Goal: Information Seeking & Learning: Find specific fact

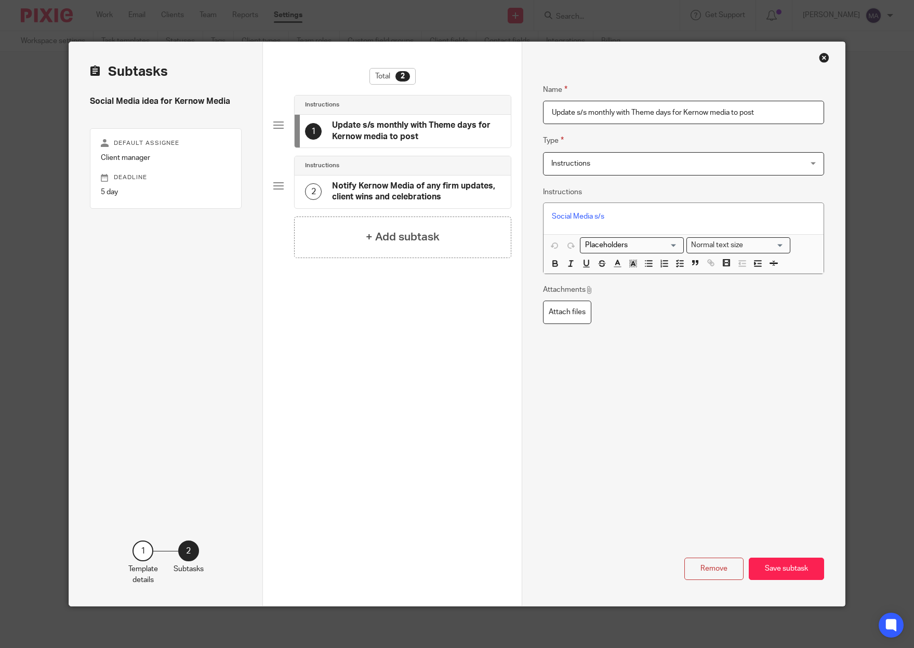
click at [823, 59] on div "Close this dialog window" at bounding box center [824, 57] width 10 height 10
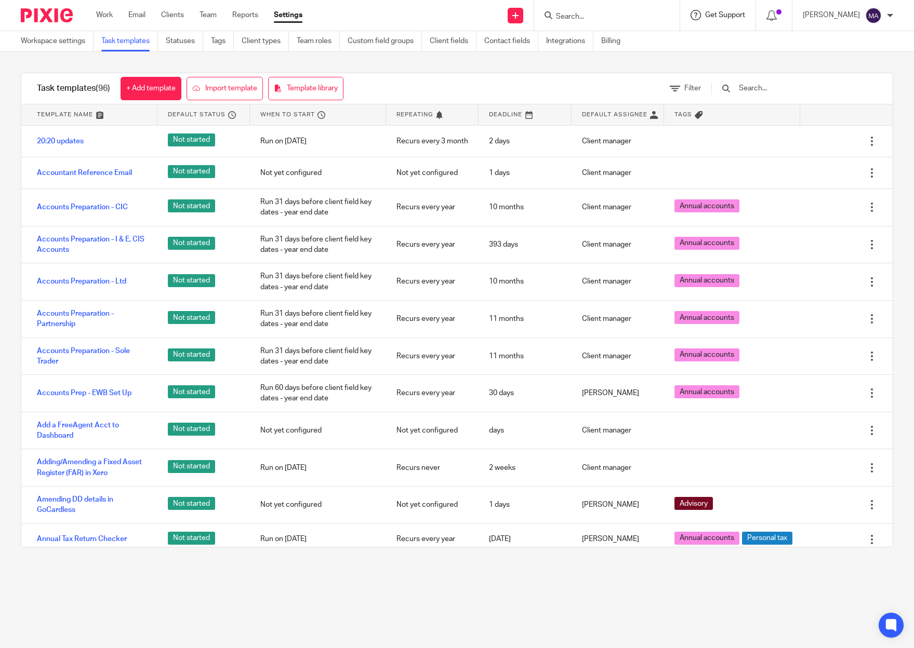
click at [745, 17] on span "Get Support" at bounding box center [725, 14] width 40 height 7
click at [679, 6] on div at bounding box center [606, 15] width 145 height 31
click at [658, 9] on form at bounding box center [610, 15] width 111 height 13
click at [599, 13] on input "Search" at bounding box center [601, 16] width 93 height 9
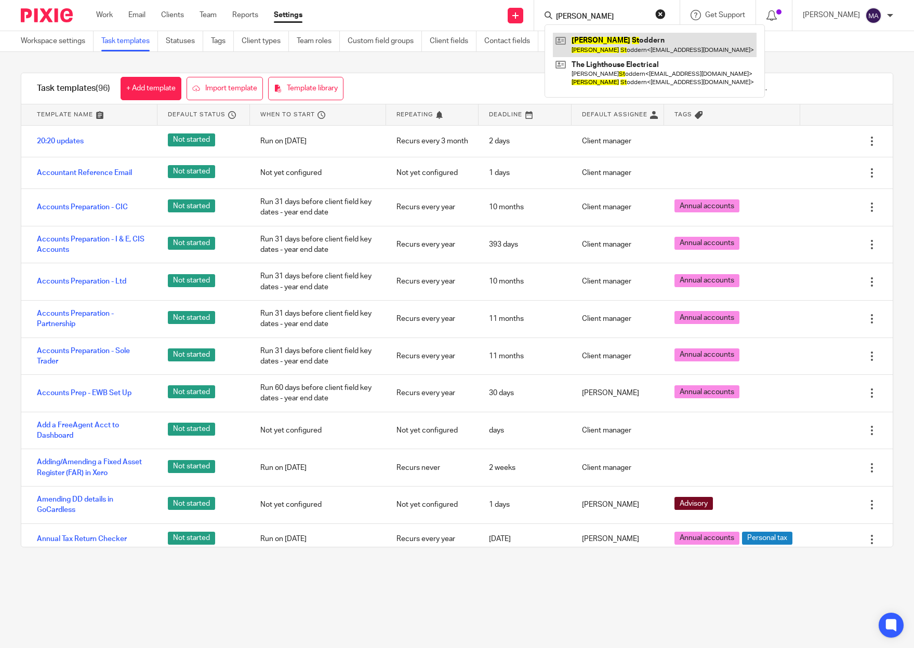
type input "helen st"
click at [657, 50] on link at bounding box center [655, 45] width 204 height 24
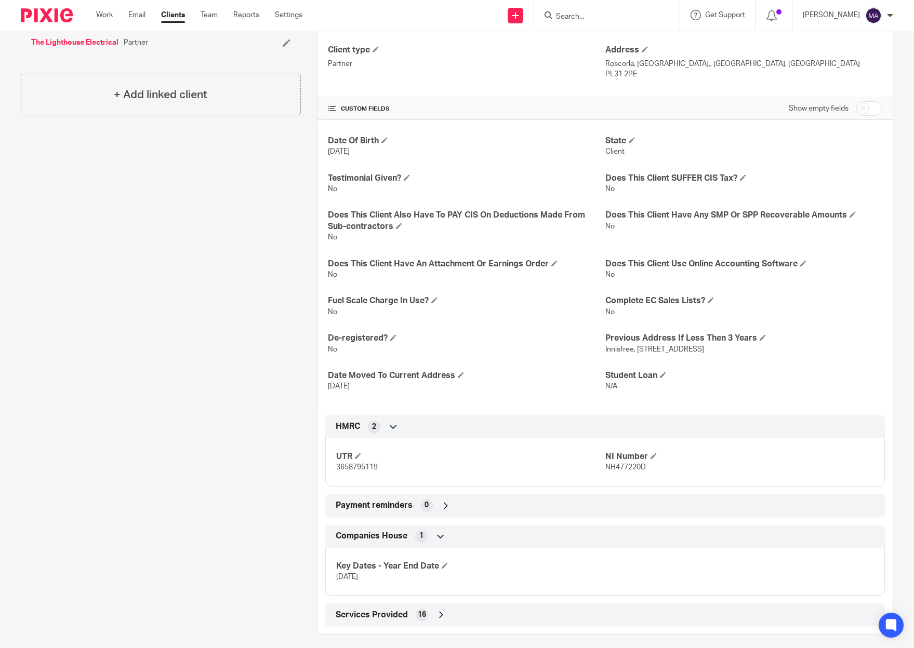
scroll to position [276, 0]
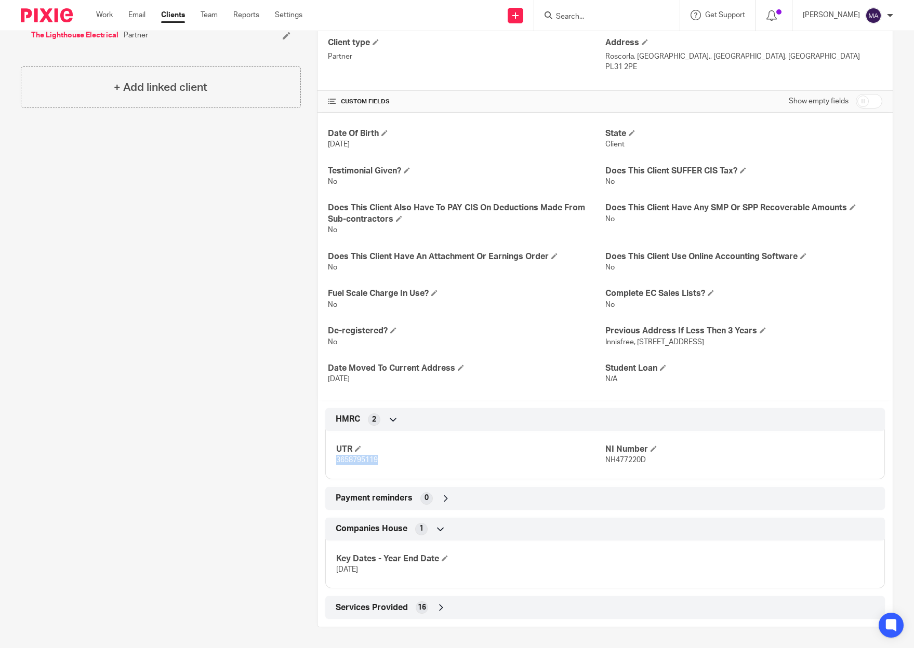
drag, startPoint x: 379, startPoint y: 461, endPoint x: 332, endPoint y: 461, distance: 46.8
click at [332, 461] on div "UTR 3658795119 NI Number NH477220D" at bounding box center [604, 451] width 559 height 56
click at [253, 190] on div "Client contacts Helen Stoddern 07889228649 accountsthelighthouse@hotmail.co.uk …" at bounding box center [153, 230] width 296 height 793
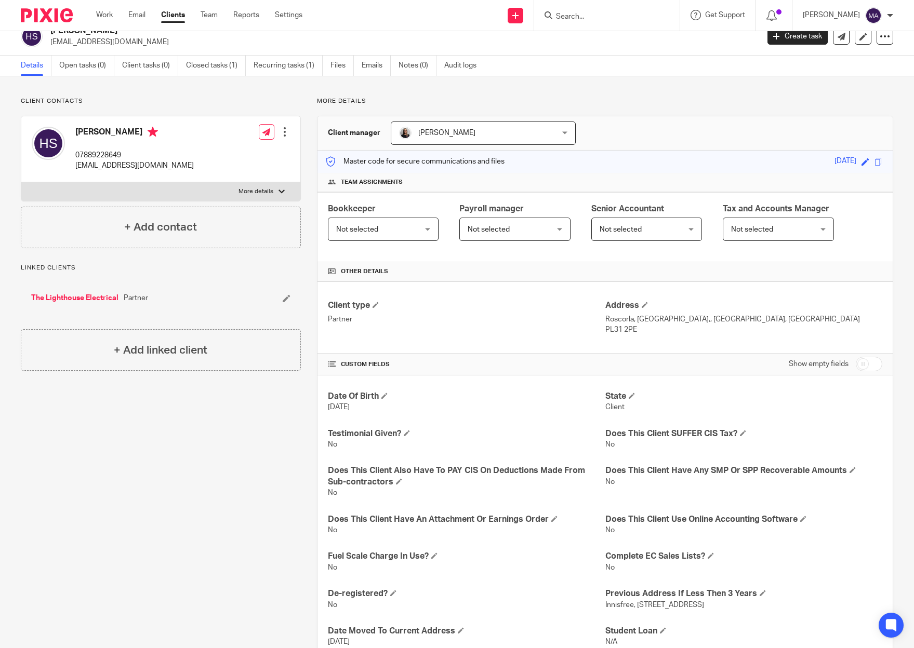
scroll to position [0, 0]
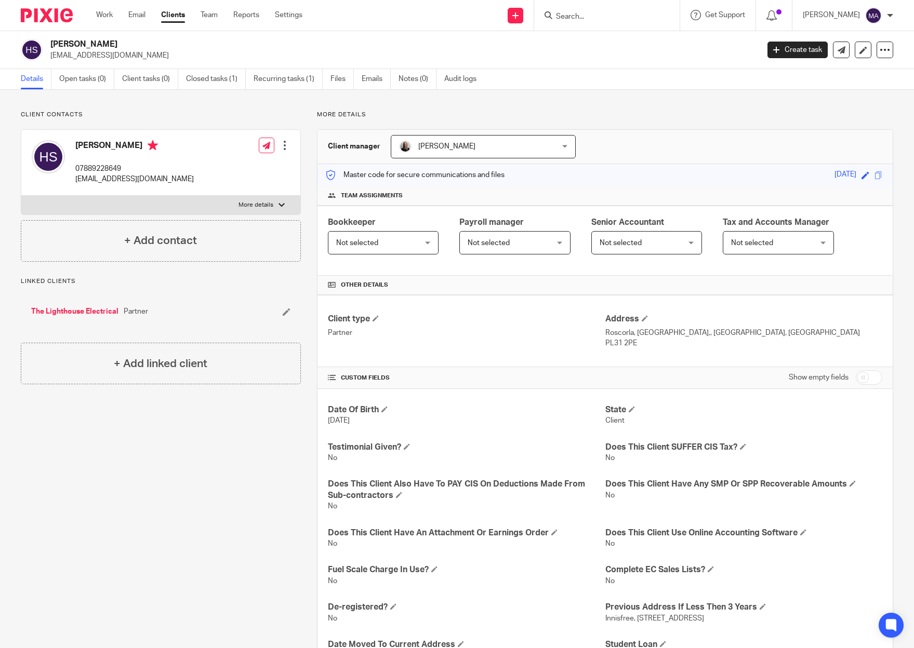
click at [284, 205] on label "More details" at bounding box center [160, 205] width 279 height 19
click at [21, 196] on input "More details" at bounding box center [21, 195] width 1 height 1
checkbox input "true"
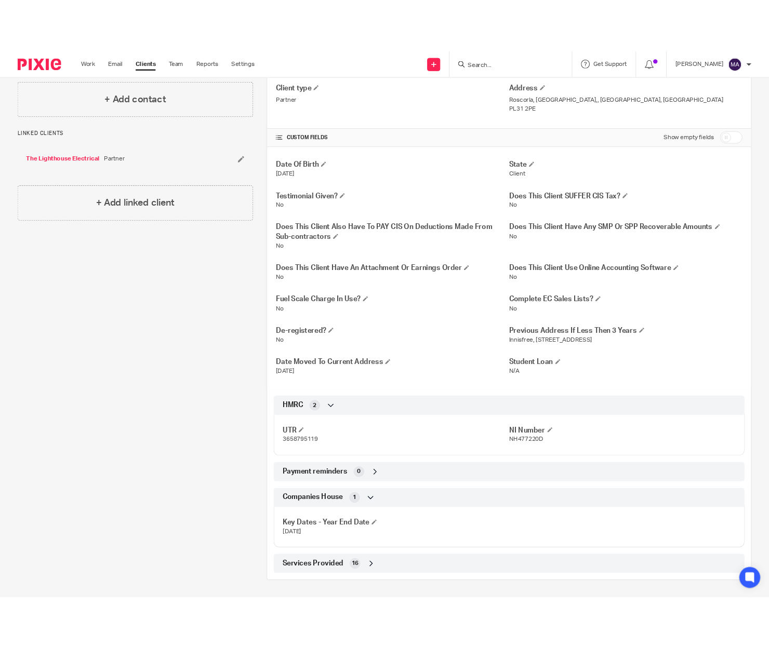
scroll to position [276, 0]
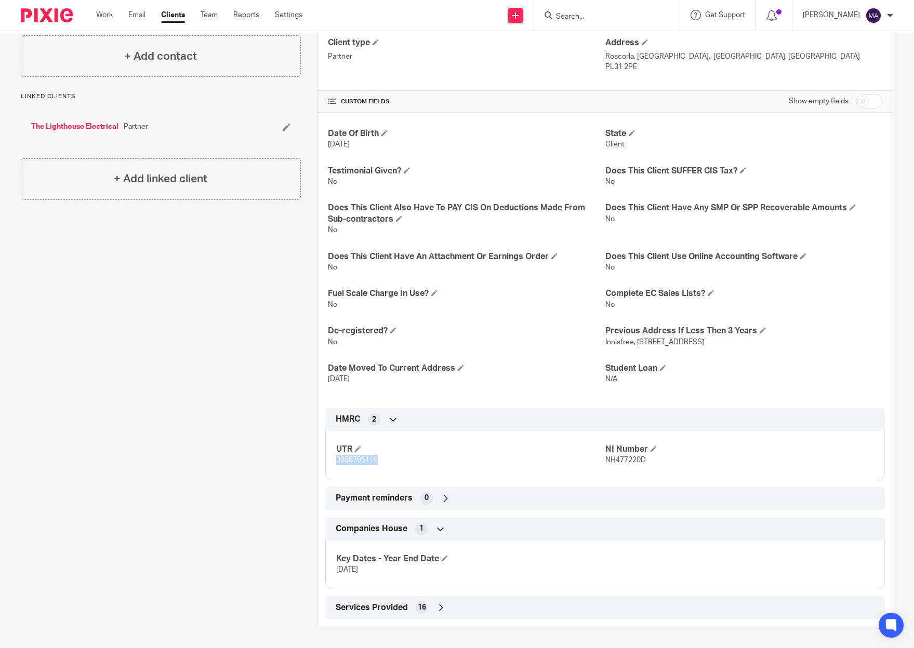
drag, startPoint x: 384, startPoint y: 459, endPoint x: 325, endPoint y: 458, distance: 59.2
click at [325, 458] on div "UTR 3658795119 NI Number NH477220D" at bounding box center [604, 451] width 559 height 56
drag, startPoint x: 325, startPoint y: 458, endPoint x: 359, endPoint y: 463, distance: 34.6
copy span "3658795119"
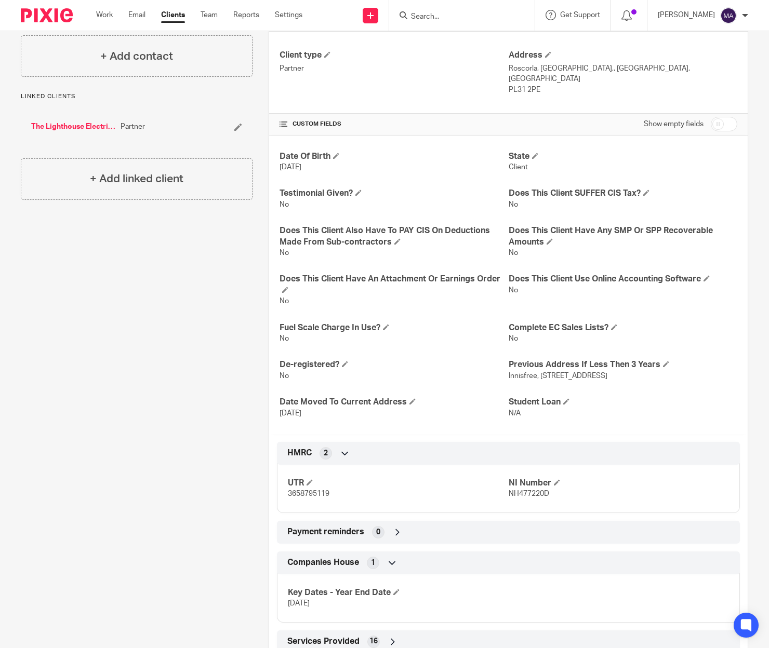
click at [503, 14] on input "Search" at bounding box center [456, 16] width 93 height 9
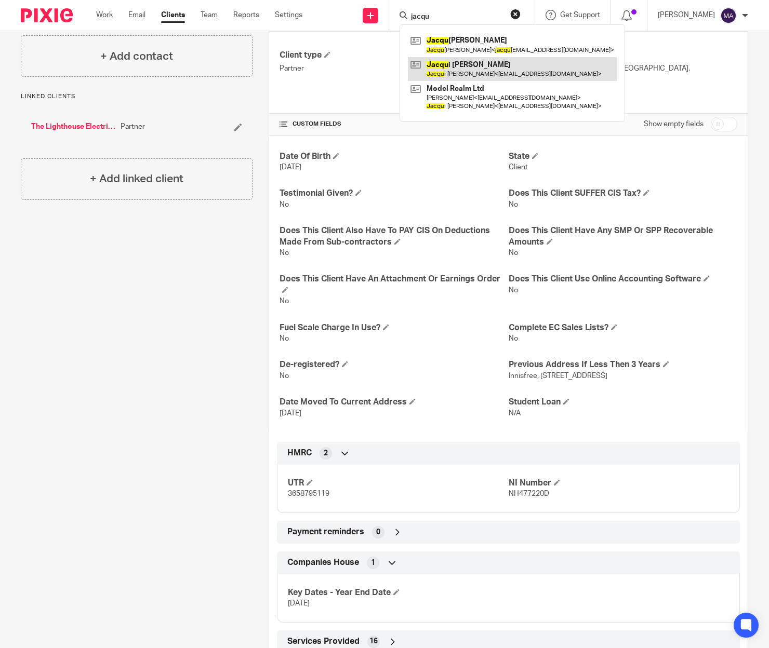
type input "jacqu"
click at [507, 75] on link at bounding box center [512, 69] width 209 height 24
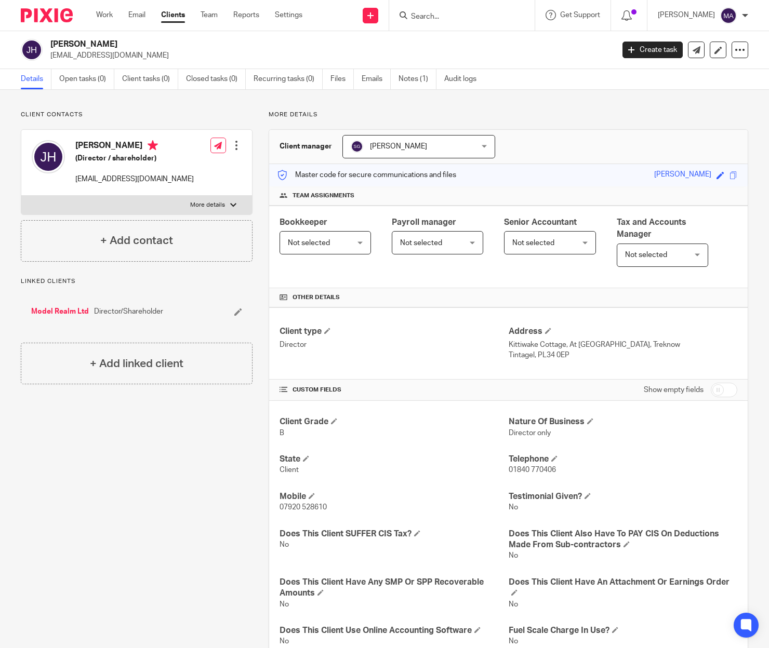
click at [235, 205] on label "More details" at bounding box center [136, 205] width 231 height 19
click at [21, 196] on input "More details" at bounding box center [21, 195] width 1 height 1
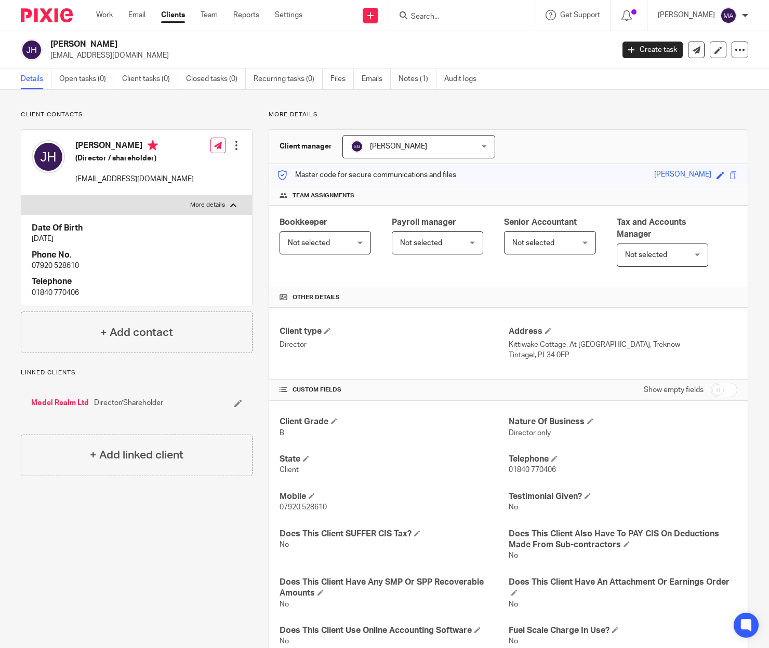
click at [235, 205] on label "More details" at bounding box center [136, 205] width 231 height 19
click at [21, 196] on input "More details" at bounding box center [21, 195] width 1 height 1
checkbox input "false"
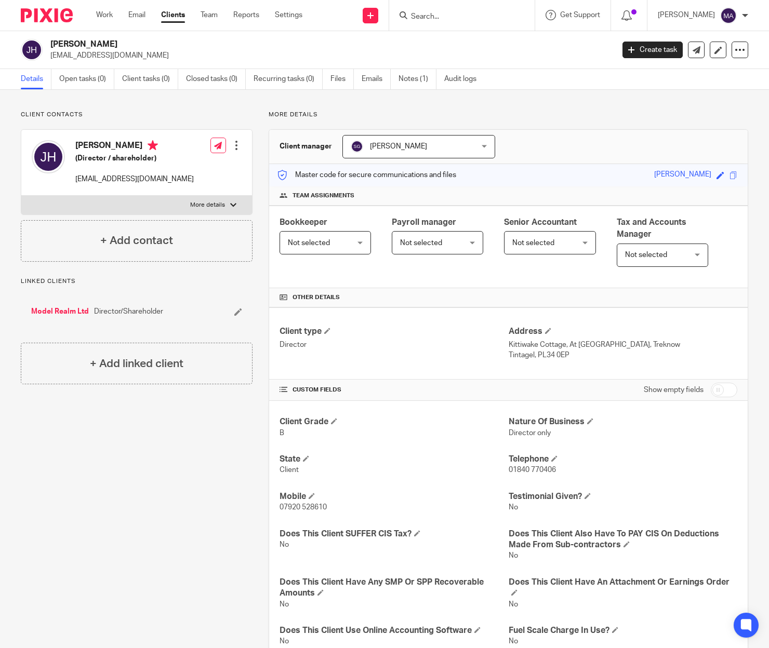
click at [500, 22] on form at bounding box center [465, 15] width 111 height 13
click at [499, 14] on input "Search" at bounding box center [456, 16] width 93 height 9
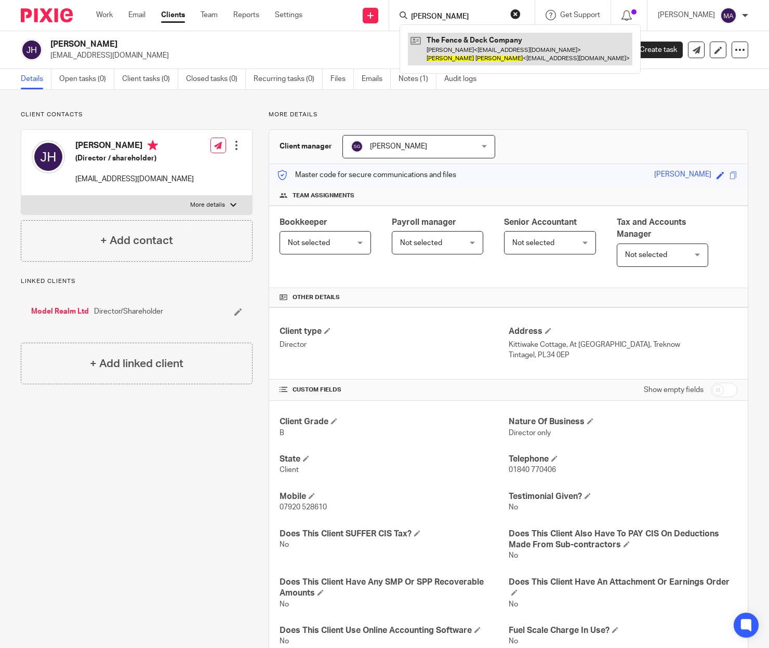
type input "jason busby"
click at [477, 54] on link at bounding box center [520, 49] width 224 height 32
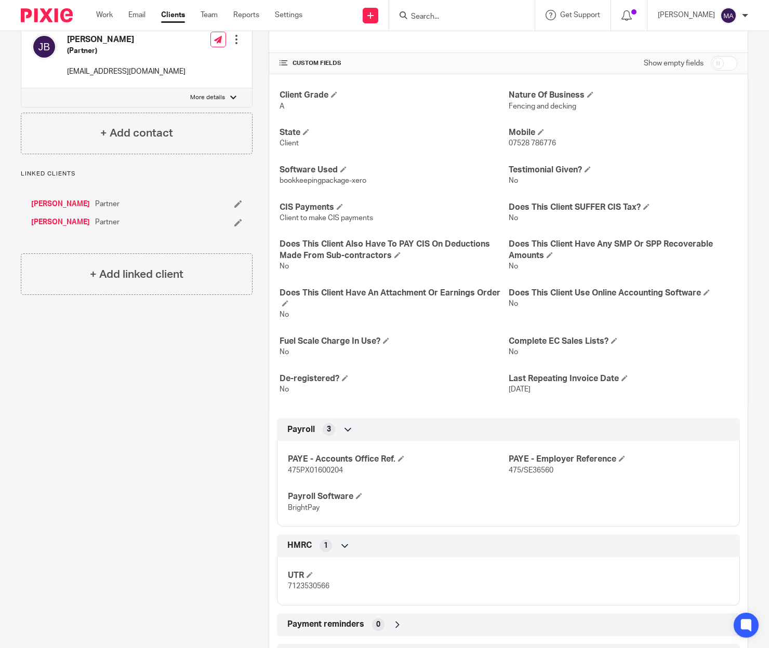
scroll to position [364, 0]
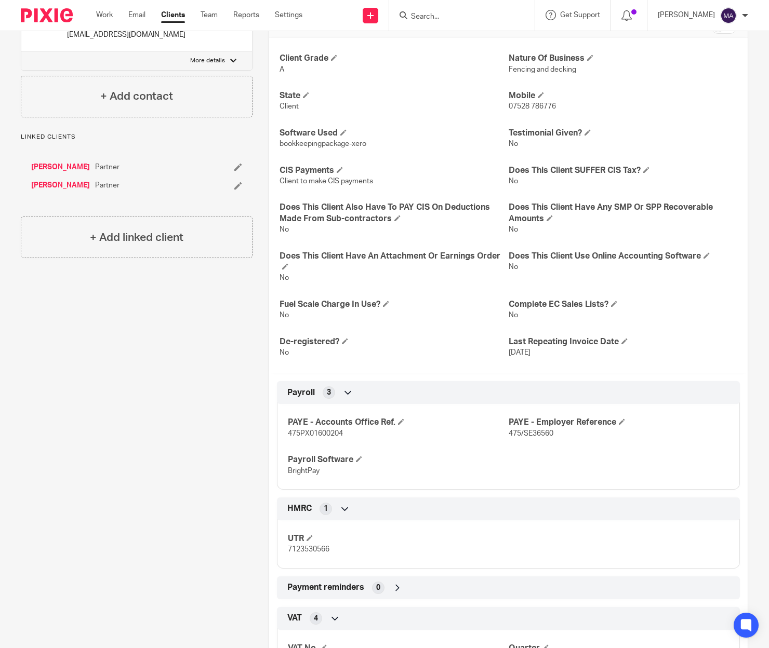
click at [68, 191] on link "[PERSON_NAME]" at bounding box center [60, 185] width 59 height 10
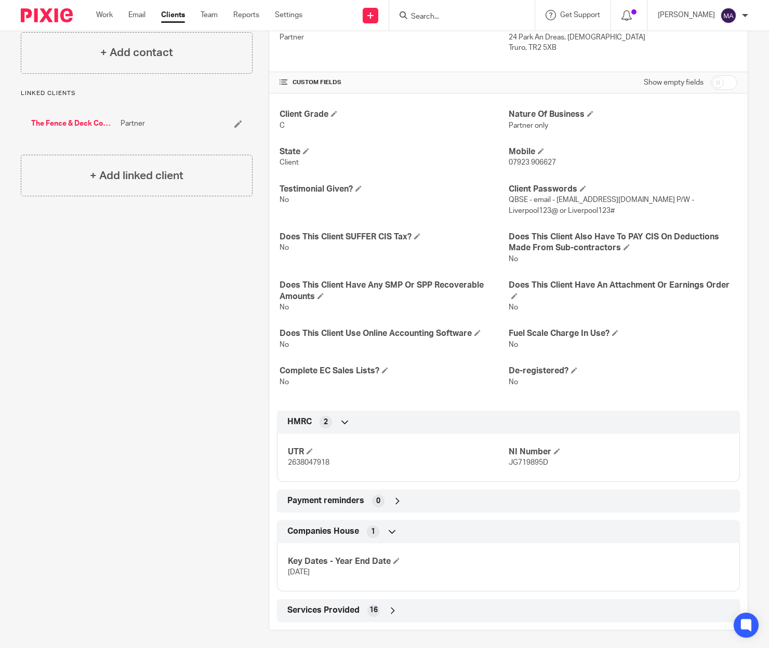
scroll to position [311, 0]
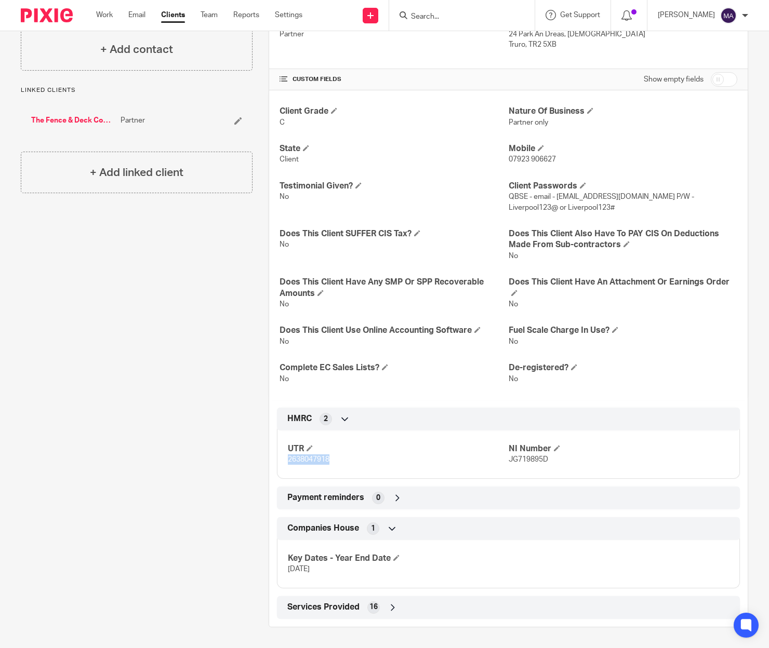
drag, startPoint x: 327, startPoint y: 463, endPoint x: 276, endPoint y: 464, distance: 50.4
click at [277, 464] on div "UTR 2638047918 NI Number JG719895D" at bounding box center [508, 451] width 463 height 56
drag, startPoint x: 276, startPoint y: 464, endPoint x: 290, endPoint y: 458, distance: 15.1
copy span "2638047918"
drag, startPoint x: 542, startPoint y: 462, endPoint x: 503, endPoint y: 461, distance: 38.4
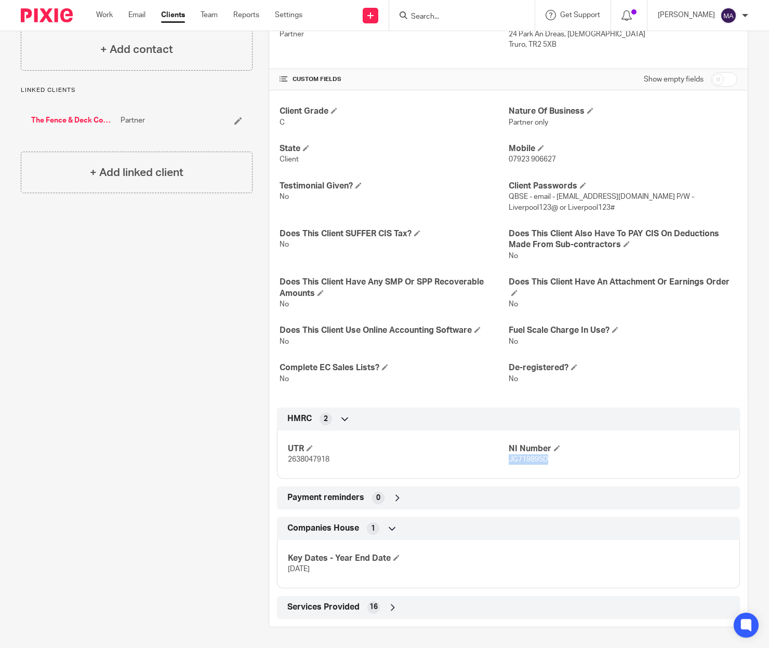
click at [509, 461] on span "JG719895D" at bounding box center [528, 459] width 39 height 7
copy span "JG719895D"
click at [231, 614] on div "Pinned note TR for 2021 - Self-employed from August 2020 to 31/07/2021, then jo…" at bounding box center [129, 213] width 248 height 827
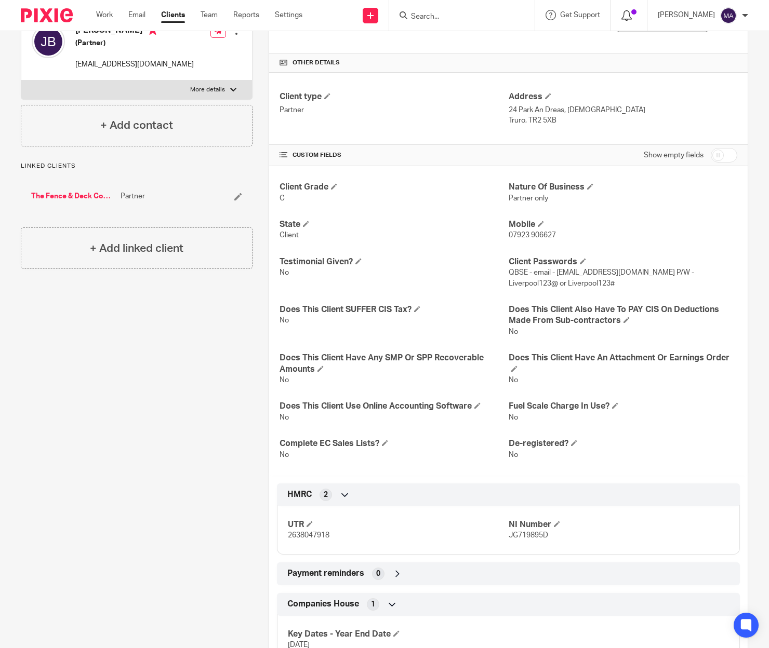
scroll to position [207, 0]
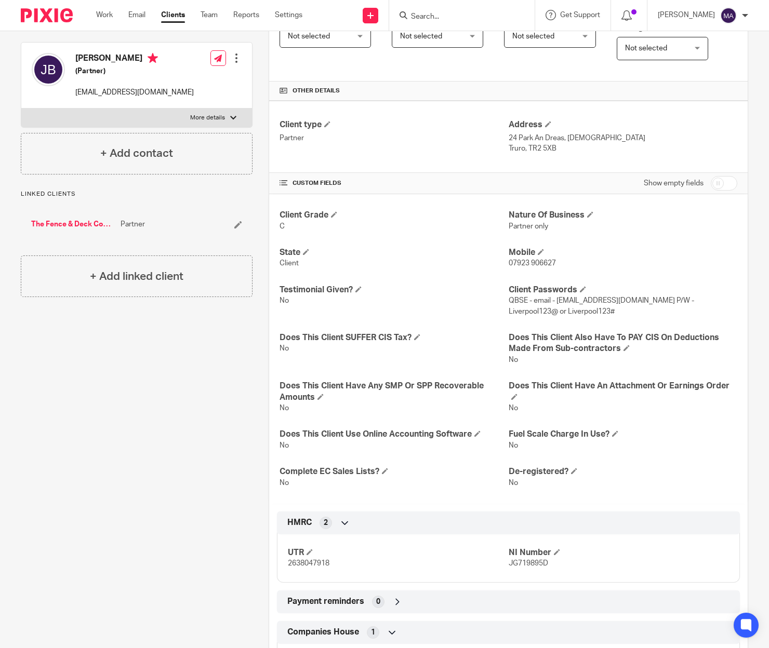
click at [465, 10] on form at bounding box center [465, 15] width 111 height 13
click at [457, 19] on input "Search" at bounding box center [456, 16] width 93 height 9
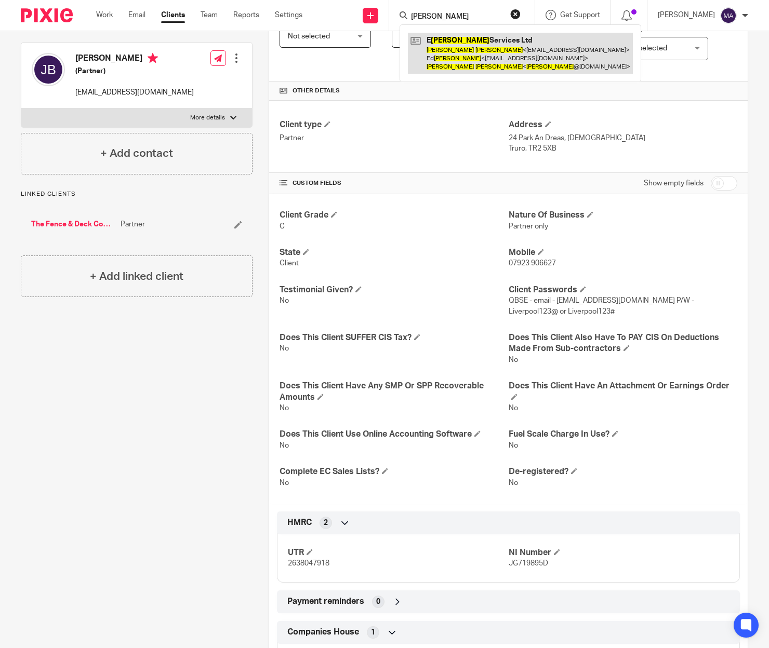
type input "kate dyer"
click at [496, 62] on link at bounding box center [520, 53] width 225 height 41
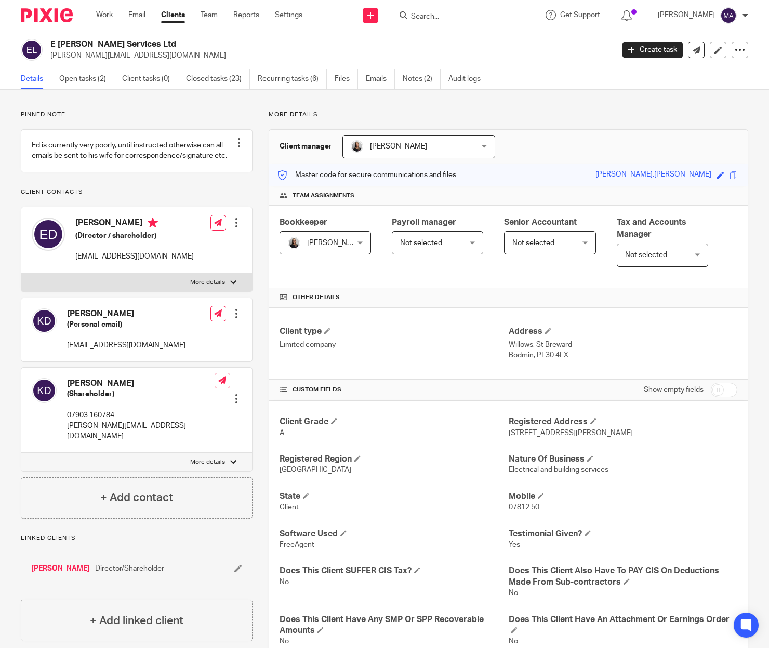
click at [469, 8] on div at bounding box center [461, 15] width 145 height 31
click at [453, 14] on input "Search" at bounding box center [456, 16] width 93 height 9
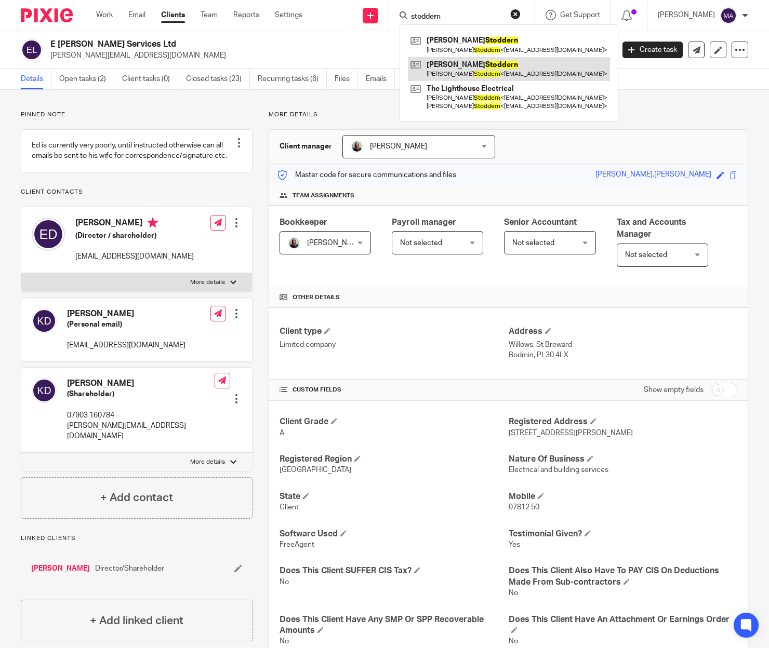
type input "stoddern"
click at [499, 71] on link at bounding box center [509, 69] width 202 height 24
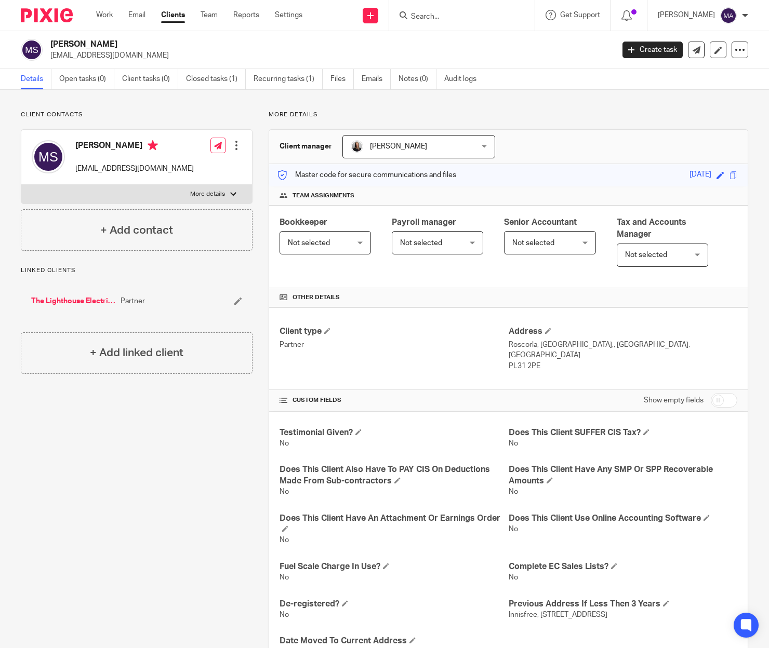
click at [213, 197] on p "More details" at bounding box center [207, 194] width 35 height 8
click at [21, 185] on input "More details" at bounding box center [21, 184] width 1 height 1
checkbox input "true"
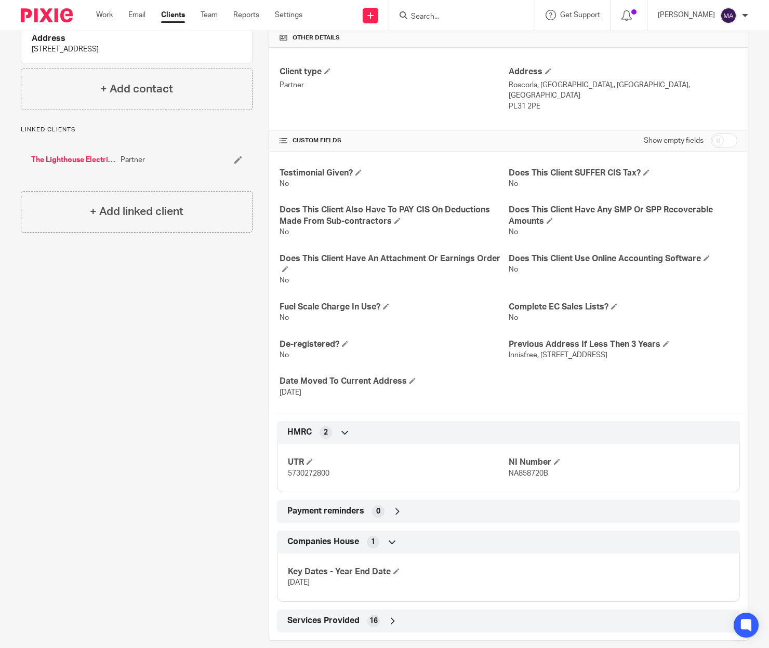
scroll to position [262, 0]
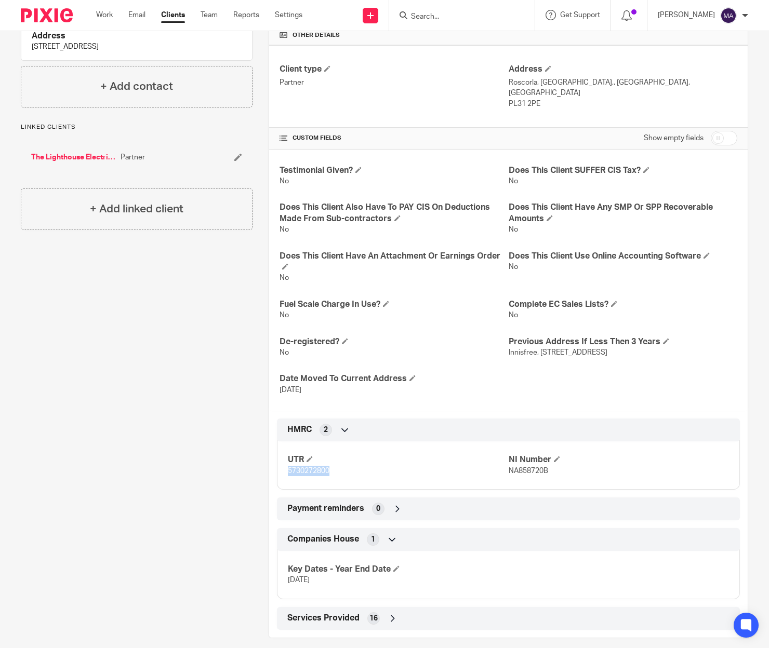
drag, startPoint x: 337, startPoint y: 459, endPoint x: 286, endPoint y: 458, distance: 50.4
click at [288, 466] on p "5730272800" at bounding box center [398, 471] width 220 height 10
copy span "5730272800"
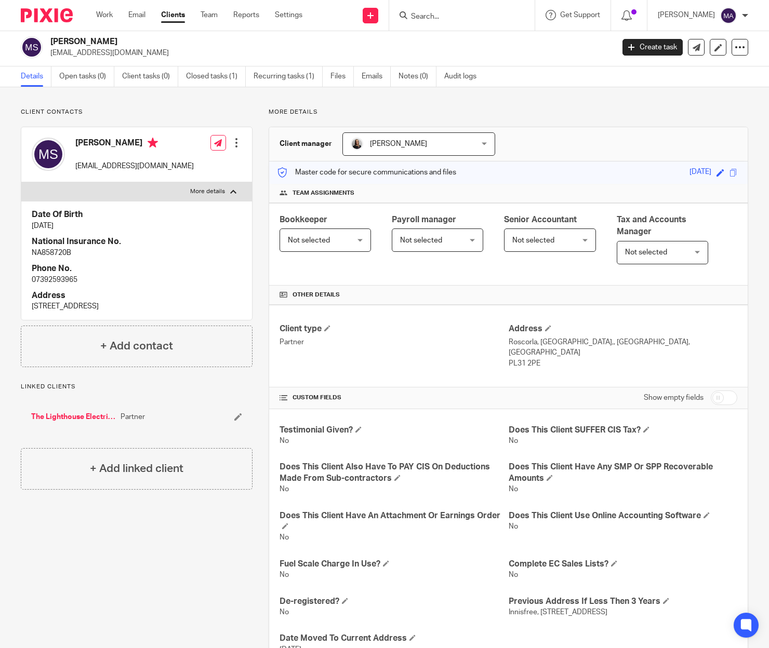
scroll to position [0, 0]
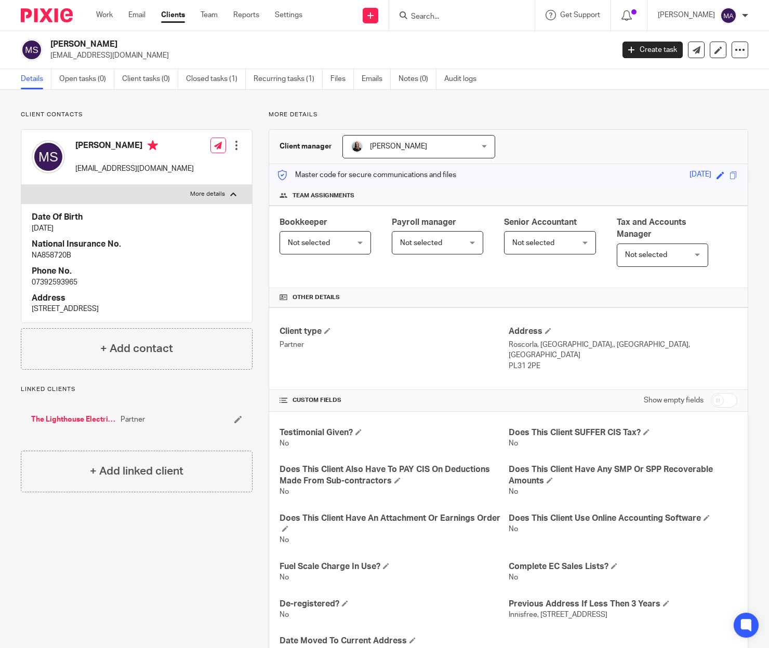
click at [462, 15] on input "Search" at bounding box center [456, 16] width 93 height 9
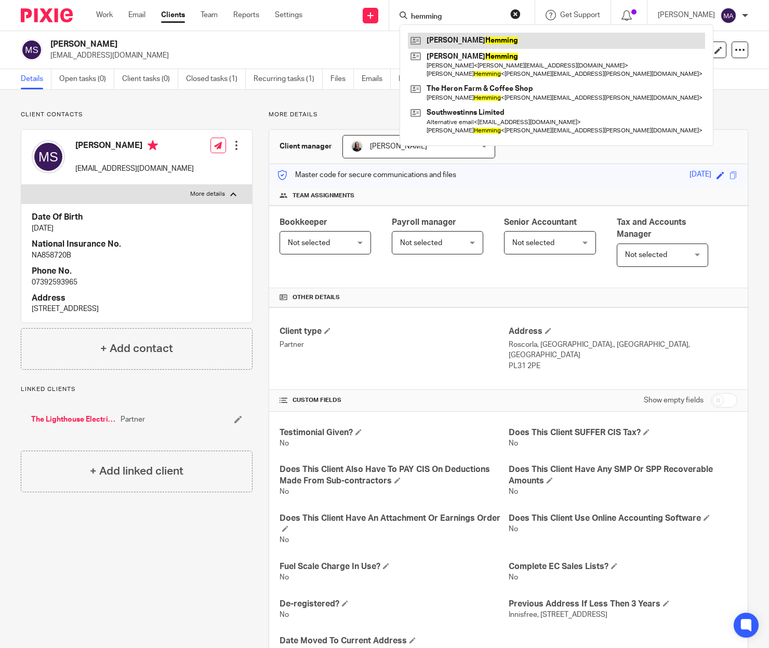
type input "hemming"
click at [505, 43] on link at bounding box center [556, 41] width 297 height 16
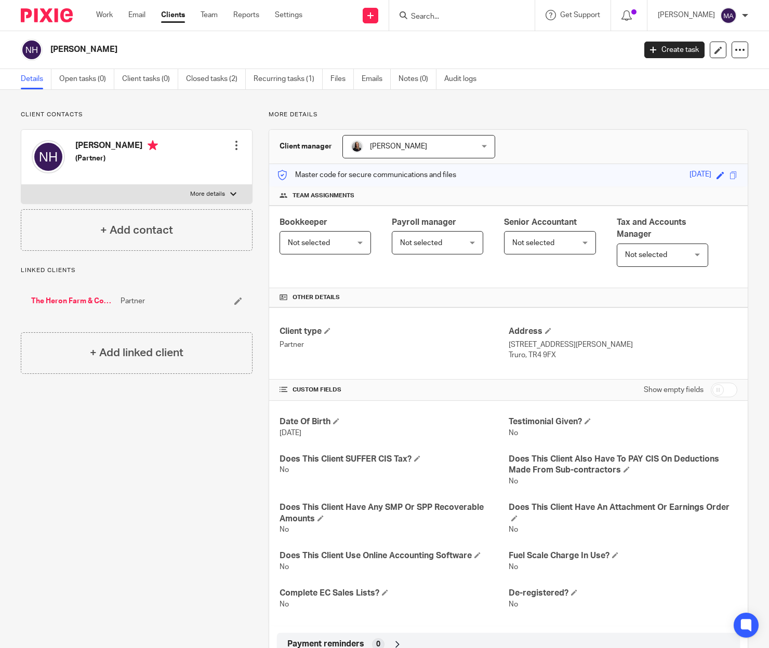
click at [224, 194] on label "More details" at bounding box center [136, 194] width 231 height 19
click at [21, 185] on input "More details" at bounding box center [21, 184] width 1 height 1
checkbox input "true"
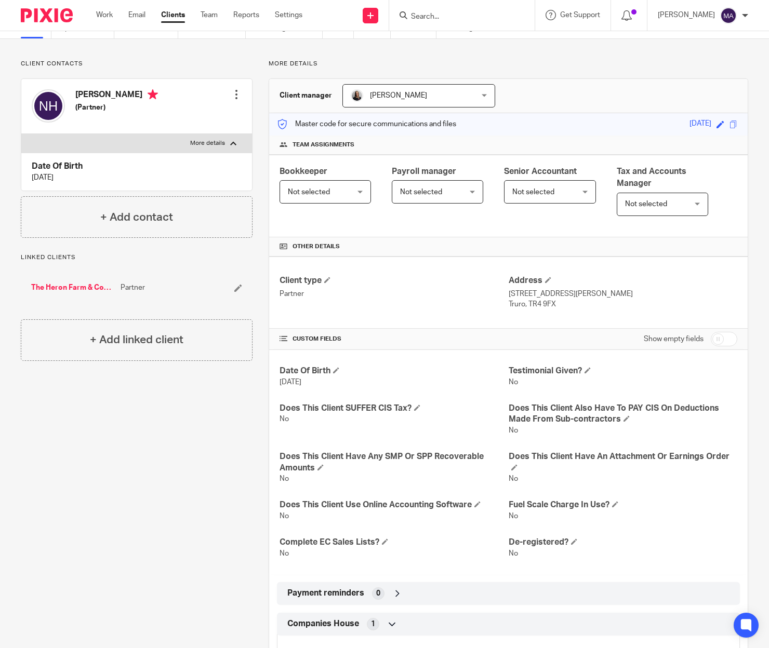
scroll to position [43, 0]
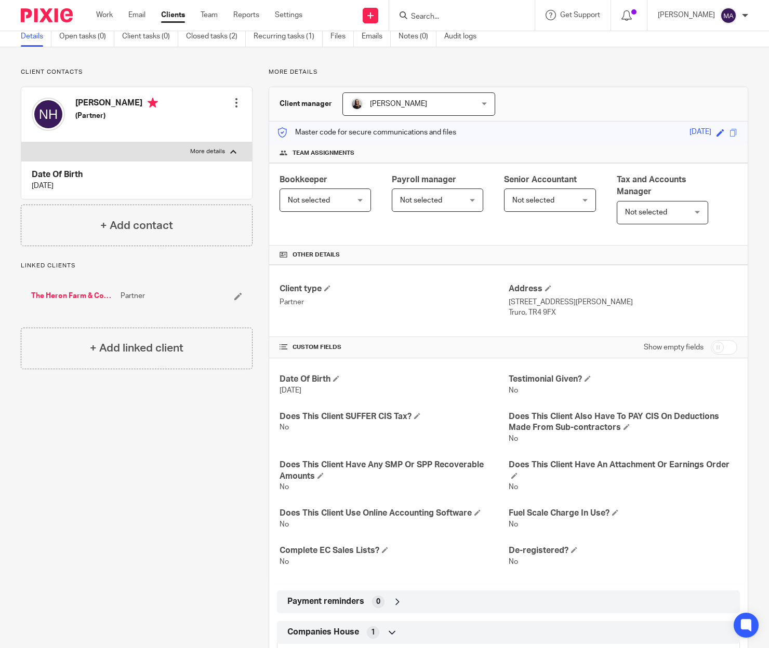
click at [460, 18] on input "Search" at bounding box center [456, 16] width 93 height 9
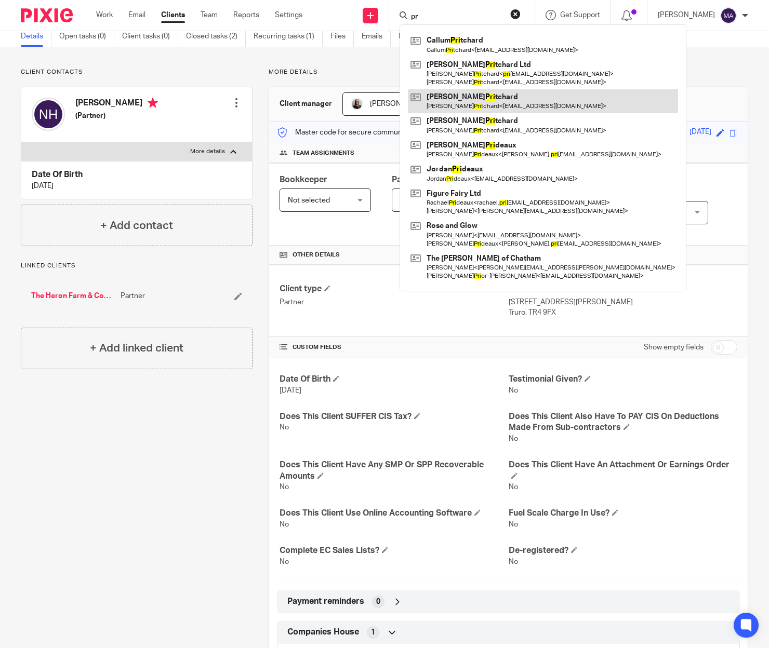
type input "p"
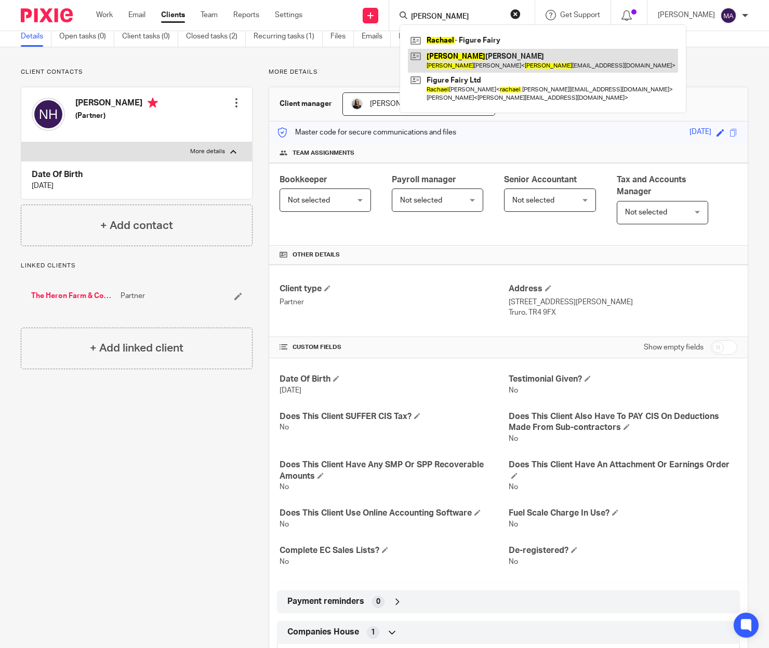
type input "racheal"
click at [494, 49] on link at bounding box center [543, 61] width 270 height 24
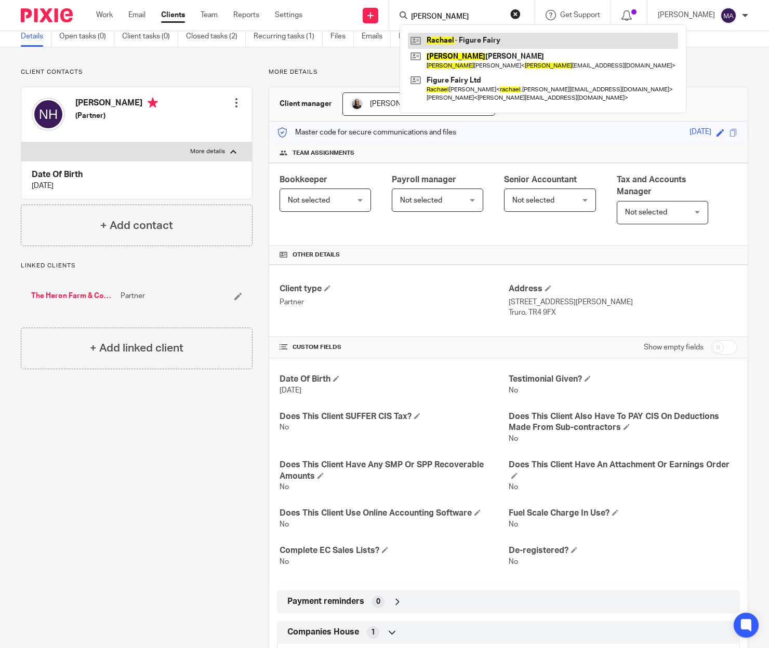
click at [494, 39] on link at bounding box center [543, 41] width 270 height 16
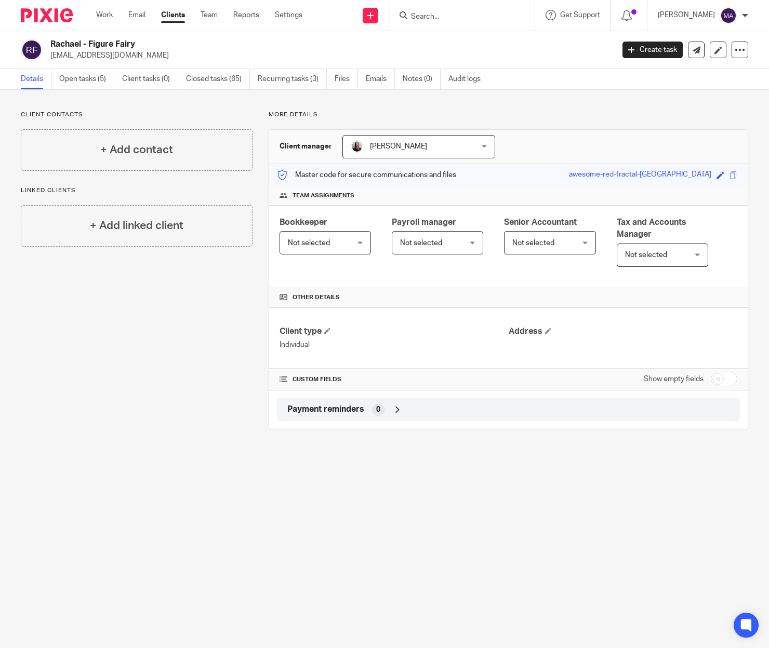
click at [460, 19] on input "Search" at bounding box center [456, 16] width 93 height 9
type input "[PERSON_NAME]"
click at [470, 36] on link at bounding box center [496, 45] width 176 height 24
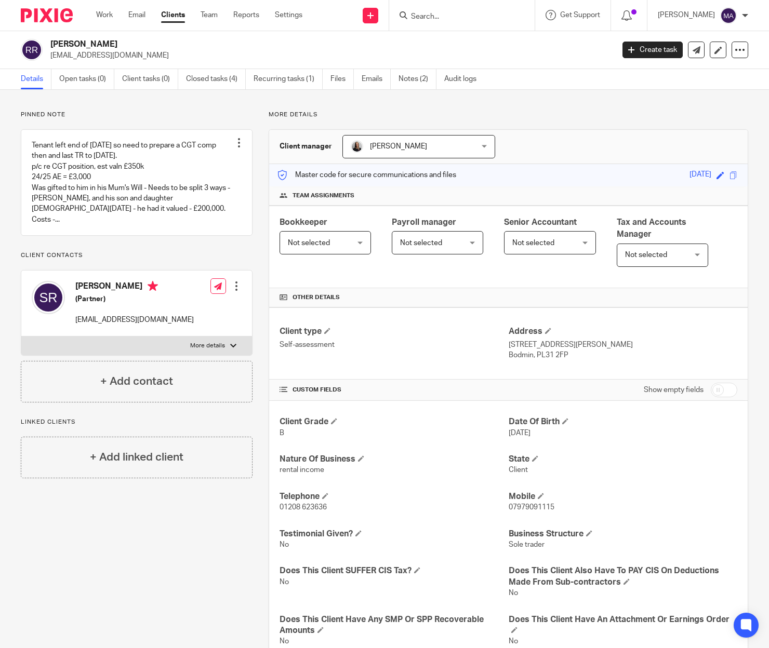
click at [230, 349] on div at bounding box center [233, 346] width 6 height 6
click at [21, 337] on input "More details" at bounding box center [21, 336] width 1 height 1
checkbox input "true"
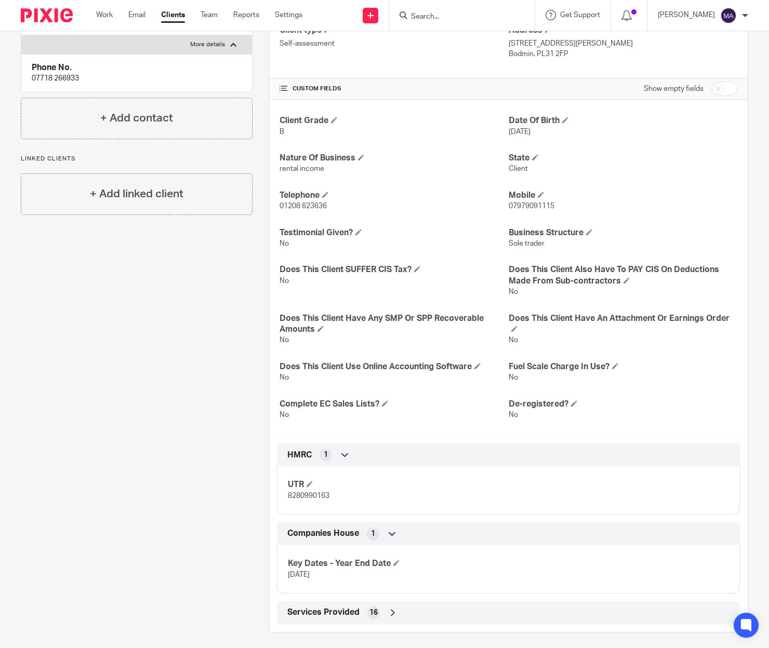
scroll to position [306, 0]
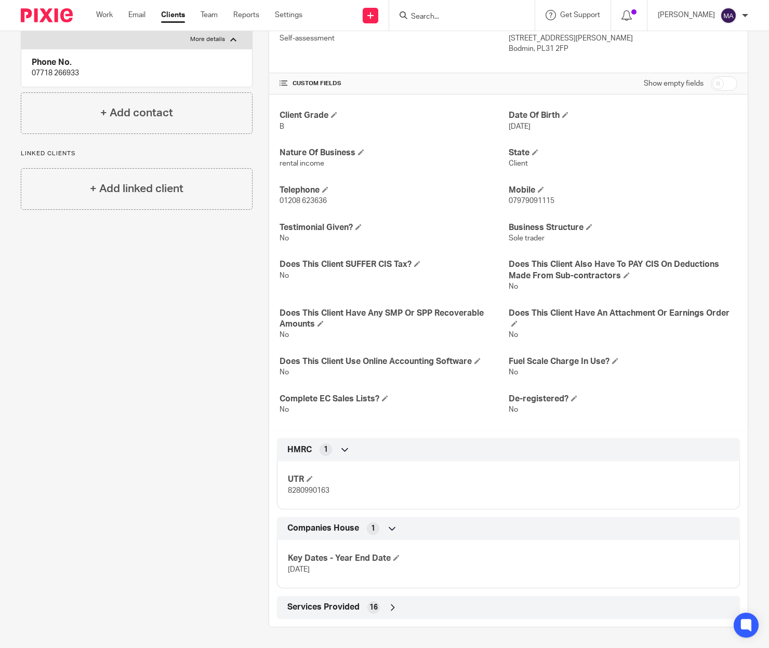
click at [486, 14] on input "Search" at bounding box center [456, 16] width 93 height 9
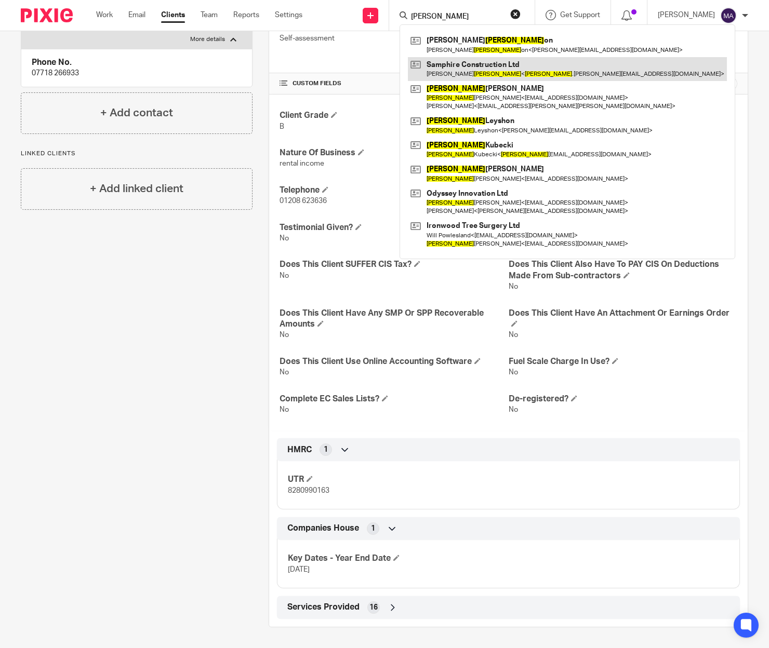
type input "sam roberts"
click at [538, 73] on link at bounding box center [567, 69] width 319 height 24
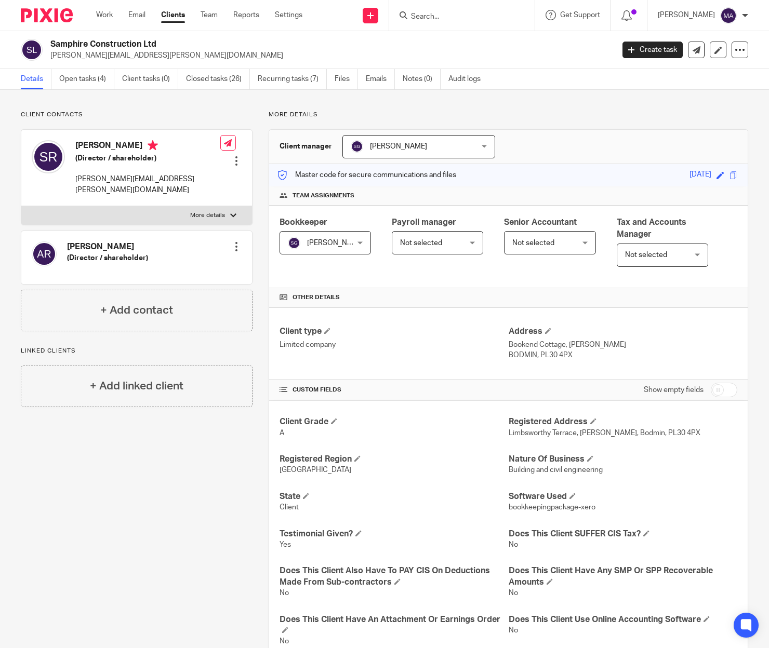
click at [154, 167] on div "[PERSON_NAME] (Director / shareholder) [PERSON_NAME][EMAIL_ADDRESS][PERSON_NAME…" at bounding box center [147, 167] width 145 height 55
click at [226, 206] on label "More details" at bounding box center [136, 215] width 231 height 19
click at [21, 206] on input "More details" at bounding box center [21, 206] width 1 height 1
checkbox input "true"
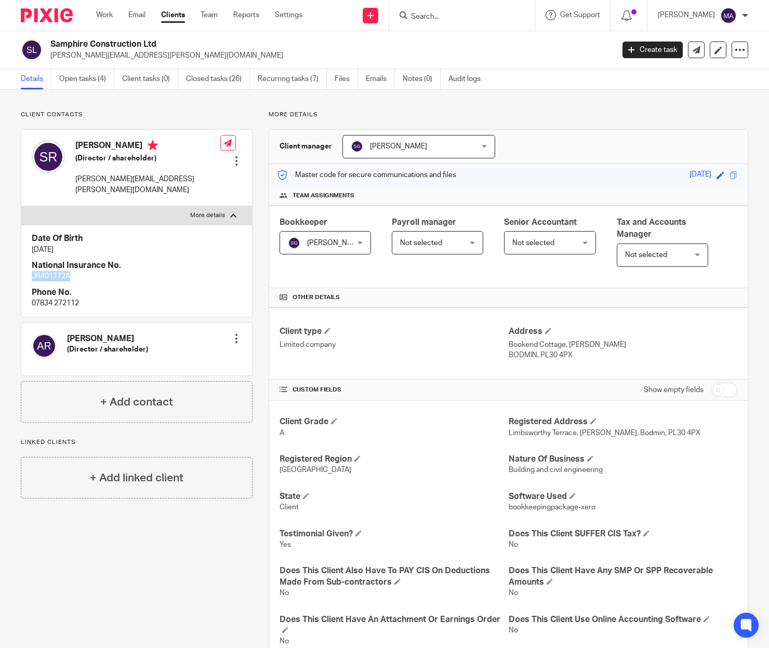
drag, startPoint x: 71, startPoint y: 269, endPoint x: 30, endPoint y: 268, distance: 41.1
click at [30, 268] on div "Date Of Birth 29 Aug 1986 National Insurance No. JR401172A Phone No. 07834 2721…" at bounding box center [136, 270] width 231 height 91
drag, startPoint x: 30, startPoint y: 268, endPoint x: 38, endPoint y: 262, distance: 9.8
copy p "JR401172A"
drag, startPoint x: 412, startPoint y: 11, endPoint x: 445, endPoint y: 17, distance: 32.6
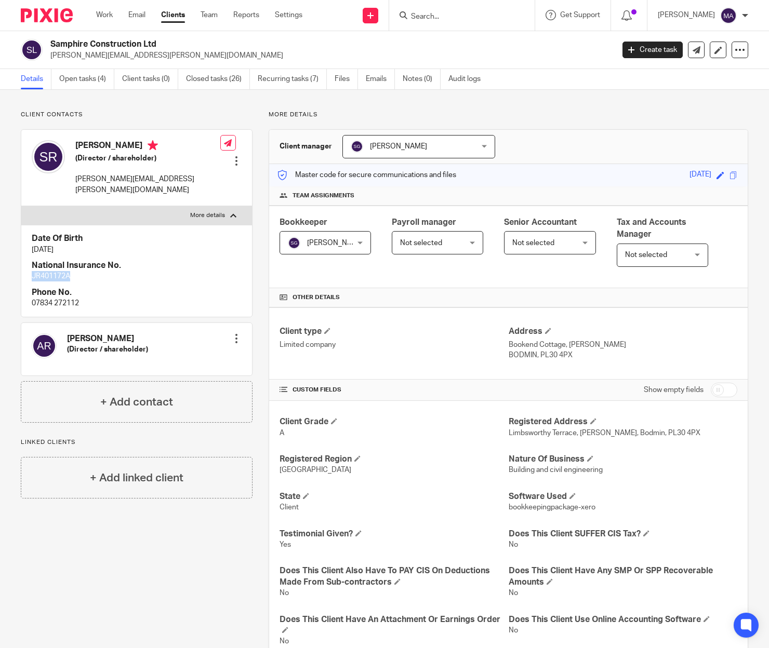
click at [421, 12] on div at bounding box center [461, 15] width 145 height 31
click at [460, 18] on input "Search" at bounding box center [456, 16] width 93 height 9
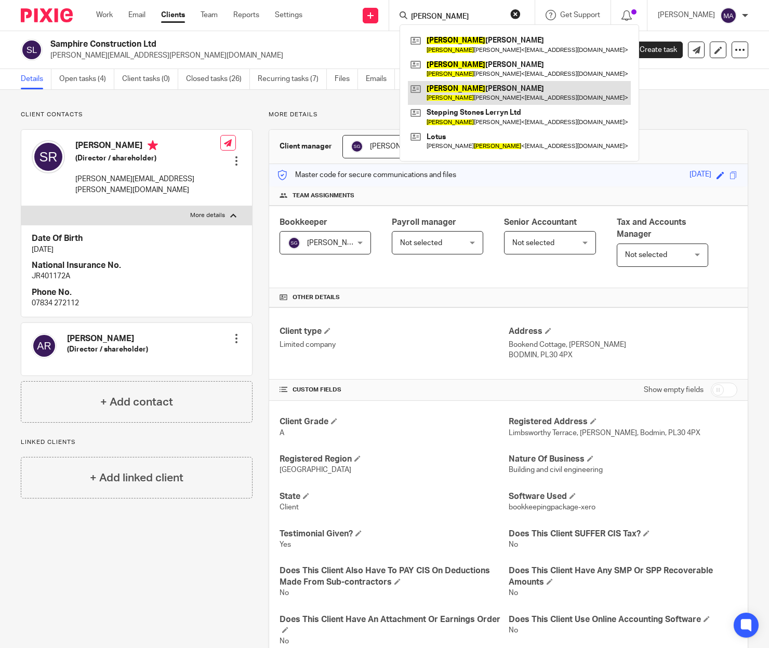
type input "sarah"
click at [461, 100] on link at bounding box center [519, 93] width 223 height 24
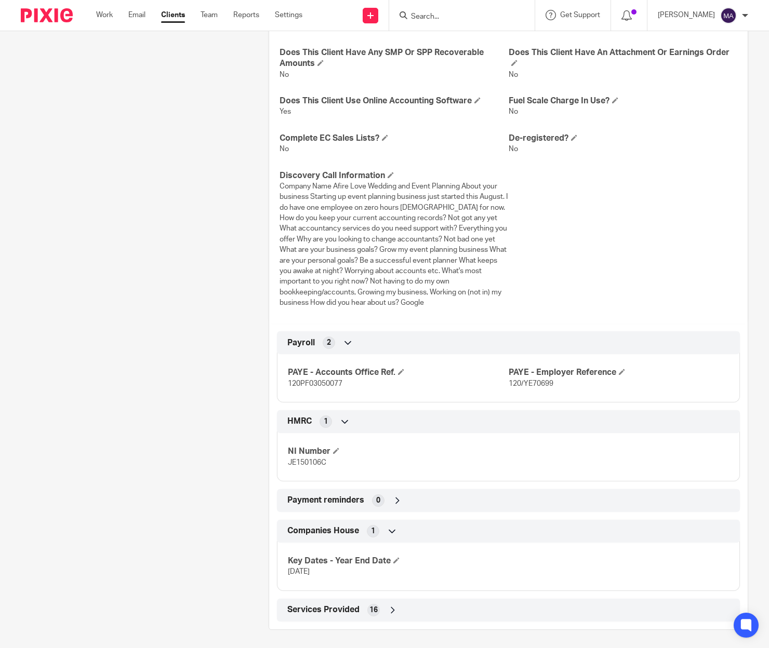
scroll to position [532, 0]
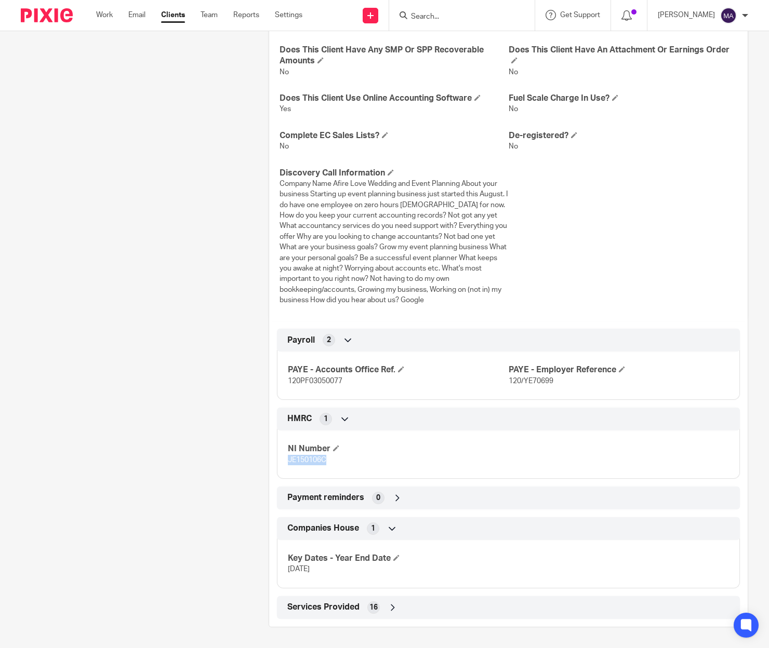
drag, startPoint x: 310, startPoint y: 460, endPoint x: 282, endPoint y: 458, distance: 27.6
click at [282, 458] on div "NI Number JE150106C" at bounding box center [508, 451] width 463 height 56
drag, startPoint x: 282, startPoint y: 458, endPoint x: 305, endPoint y: 458, distance: 23.4
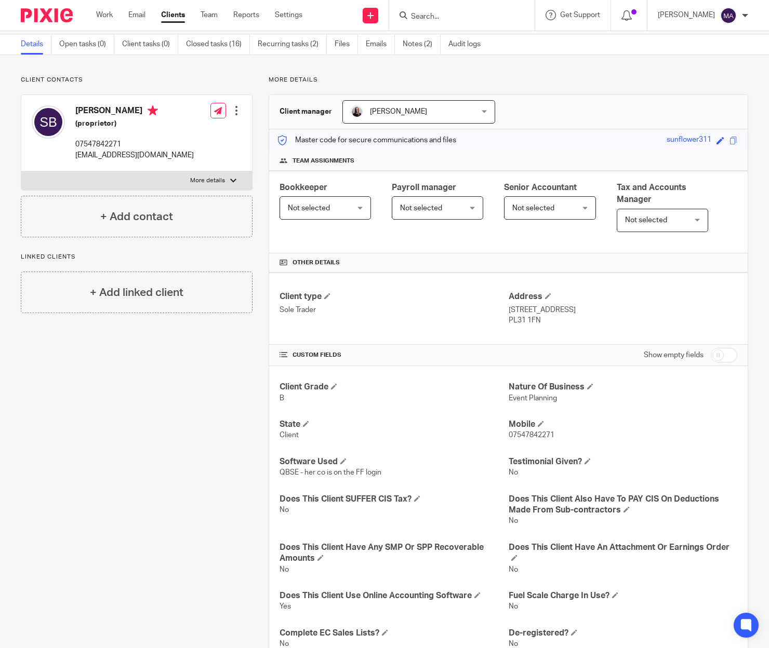
scroll to position [0, 0]
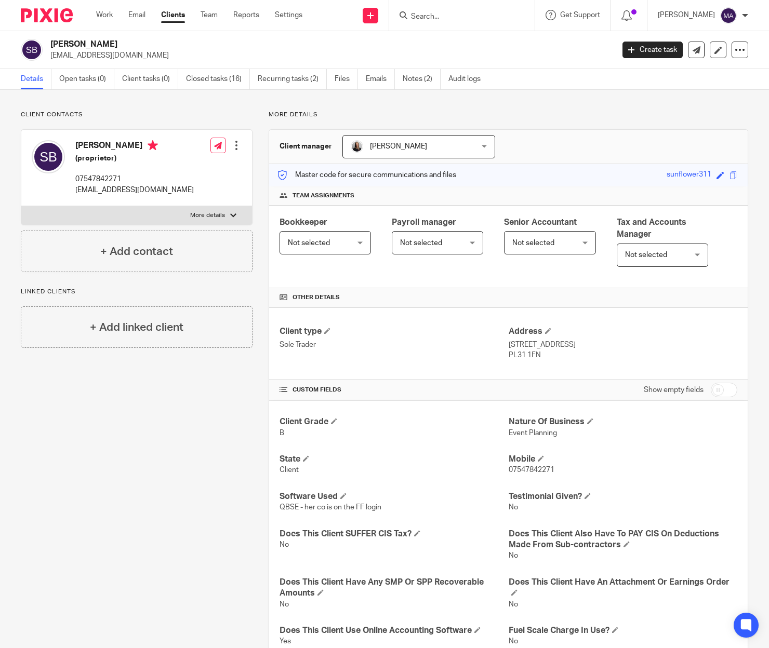
click at [230, 216] on div at bounding box center [233, 215] width 6 height 6
click at [21, 206] on input "More details" at bounding box center [21, 206] width 1 height 1
checkbox input "true"
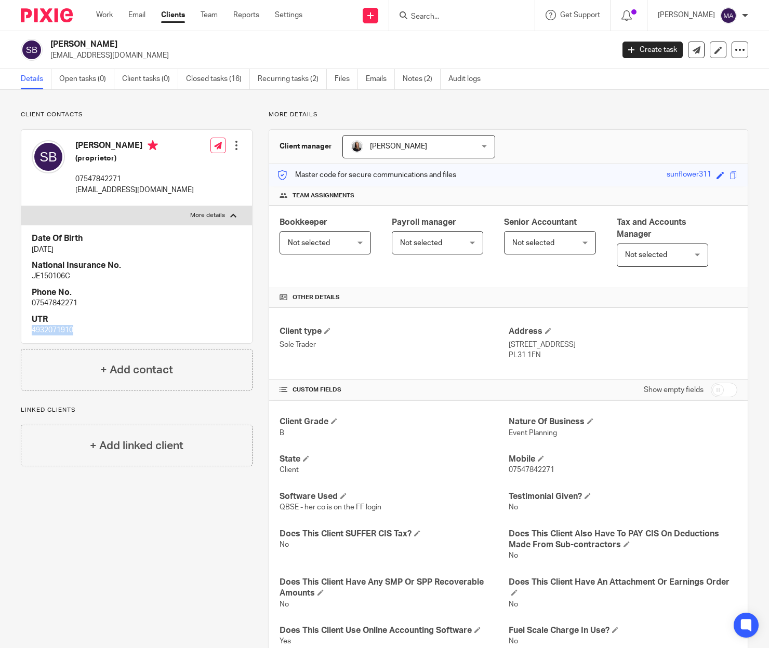
drag, startPoint x: 79, startPoint y: 327, endPoint x: 23, endPoint y: 328, distance: 56.6
click at [23, 328] on div "Date Of Birth 13 Dec 1984 National Insurance No. JE150106C Phone No. 0754784227…" at bounding box center [136, 284] width 231 height 118
drag, startPoint x: 23, startPoint y: 328, endPoint x: 64, endPoint y: 336, distance: 42.3
copy p "4932071910"
click at [747, 593] on div "Client contacts Sarah Barker (proprietor) 07547842271 afireloveeventplanning@gm…" at bounding box center [384, 635] width 769 height 1091
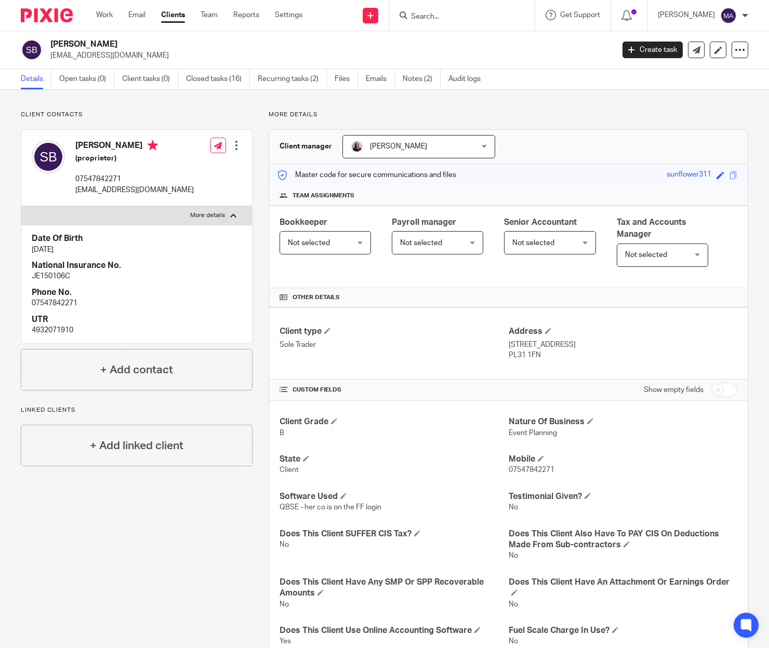
drag, startPoint x: 473, startPoint y: 30, endPoint x: 472, endPoint y: 21, distance: 9.4
click at [473, 30] on div at bounding box center [461, 15] width 145 height 31
click at [472, 20] on input "Search" at bounding box center [456, 16] width 93 height 9
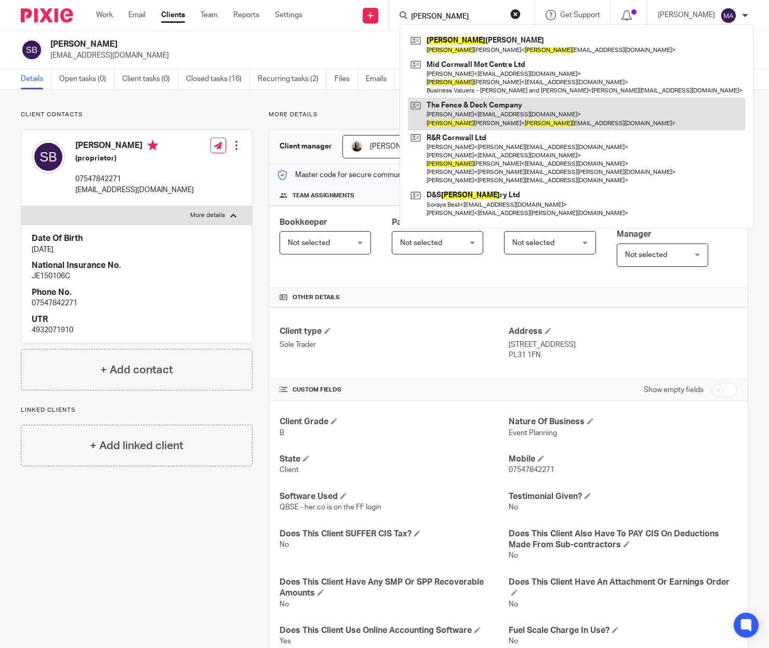
type input "jason"
click at [514, 110] on link at bounding box center [576, 114] width 337 height 32
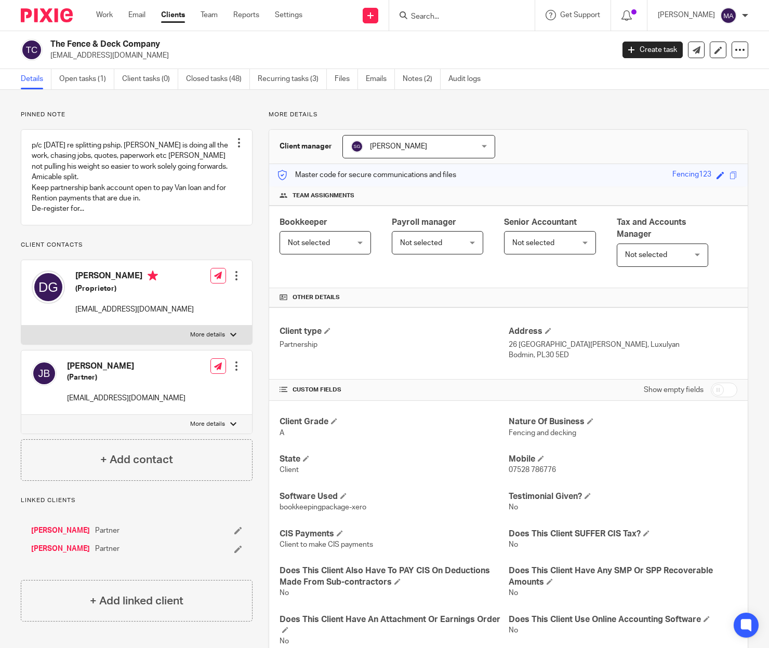
scroll to position [104, 0]
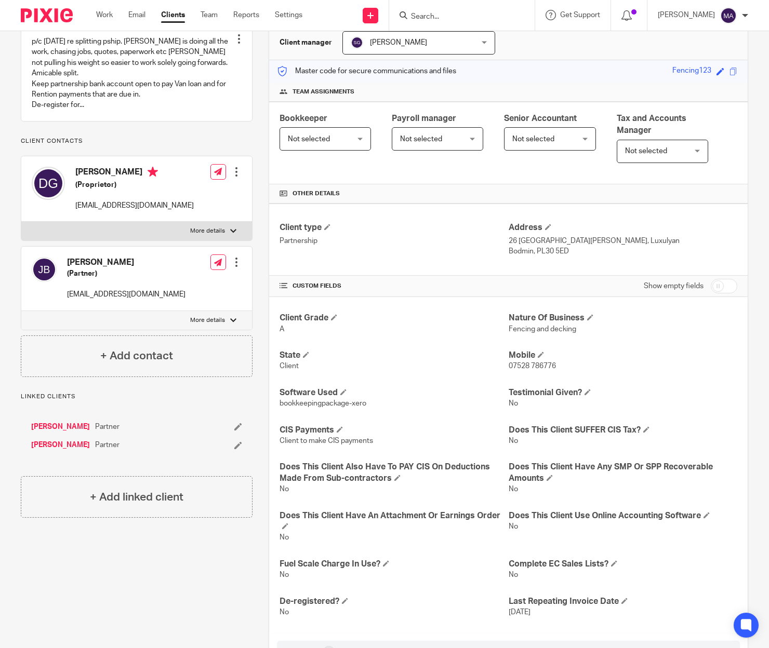
drag, startPoint x: 70, startPoint y: 449, endPoint x: 68, endPoint y: 454, distance: 5.6
click at [68, 451] on ul "[PERSON_NAME] Partner [PERSON_NAME] Partner" at bounding box center [136, 436] width 211 height 29
click at [64, 450] on link "[PERSON_NAME]" at bounding box center [60, 445] width 59 height 10
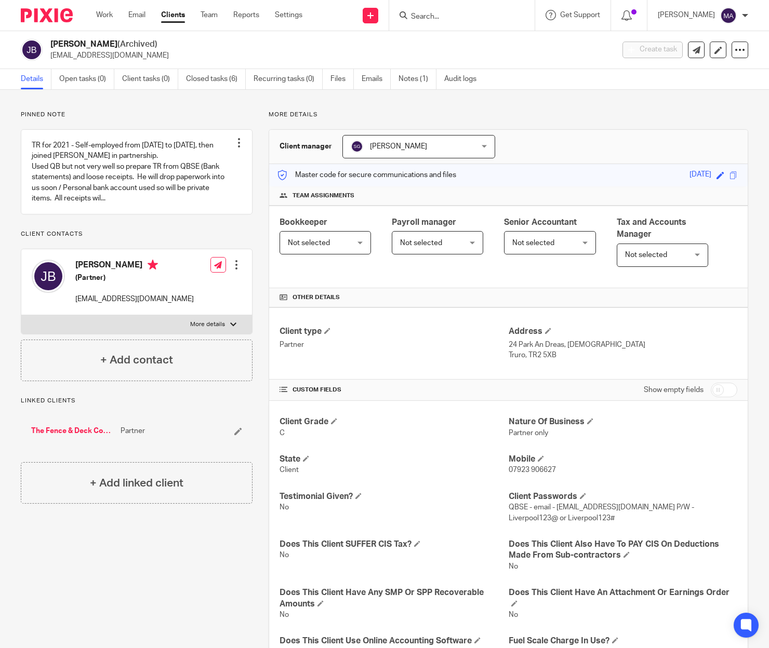
click at [452, 14] on input "Search" at bounding box center [456, 16] width 93 height 9
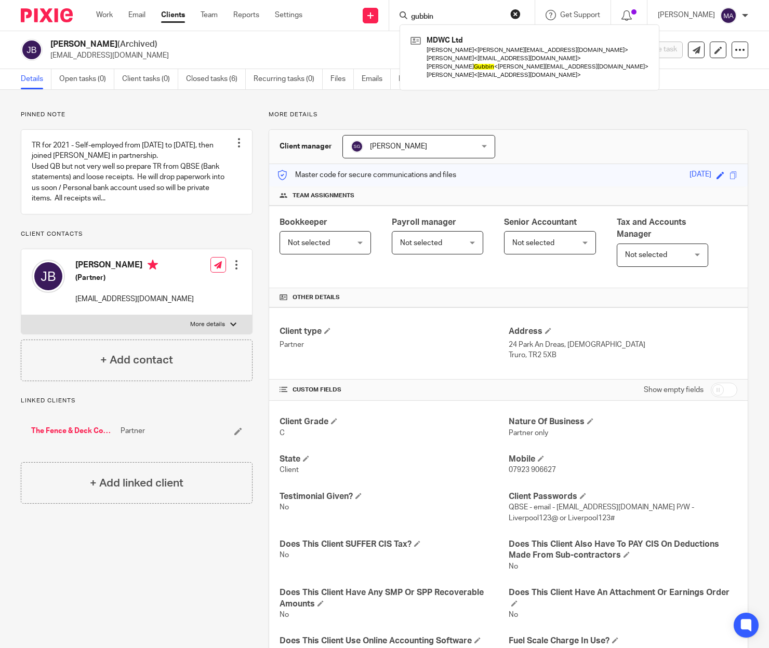
type input "gubbin"
drag, startPoint x: 193, startPoint y: 581, endPoint x: 222, endPoint y: 560, distance: 35.6
click at [193, 581] on div "Pinned note TR for 2021 - Self-employed from August 2020 to 31/07/2021, then jo…" at bounding box center [129, 524] width 248 height 827
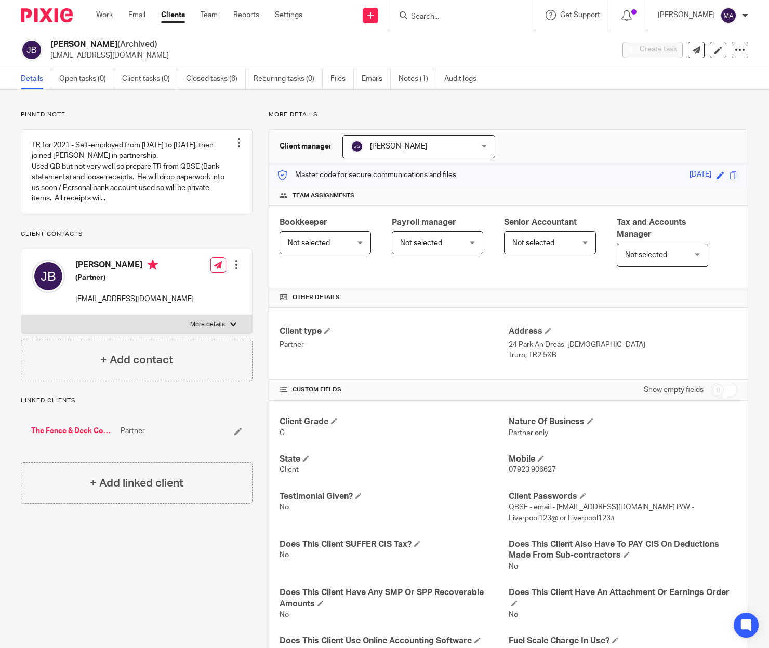
click at [520, 14] on form at bounding box center [465, 15] width 111 height 13
click at [449, 16] on input "Search" at bounding box center [456, 16] width 93 height 9
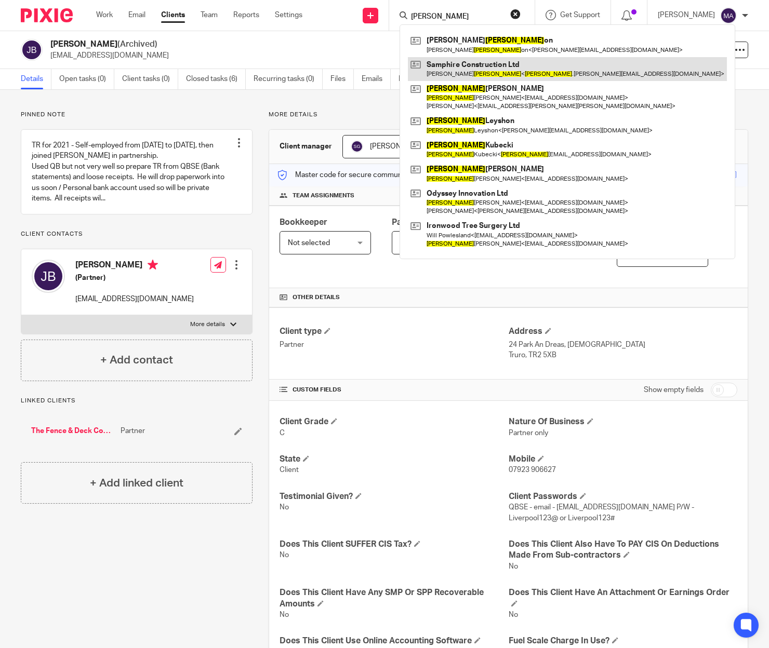
type input "sam roberts"
click at [518, 58] on link at bounding box center [567, 69] width 319 height 24
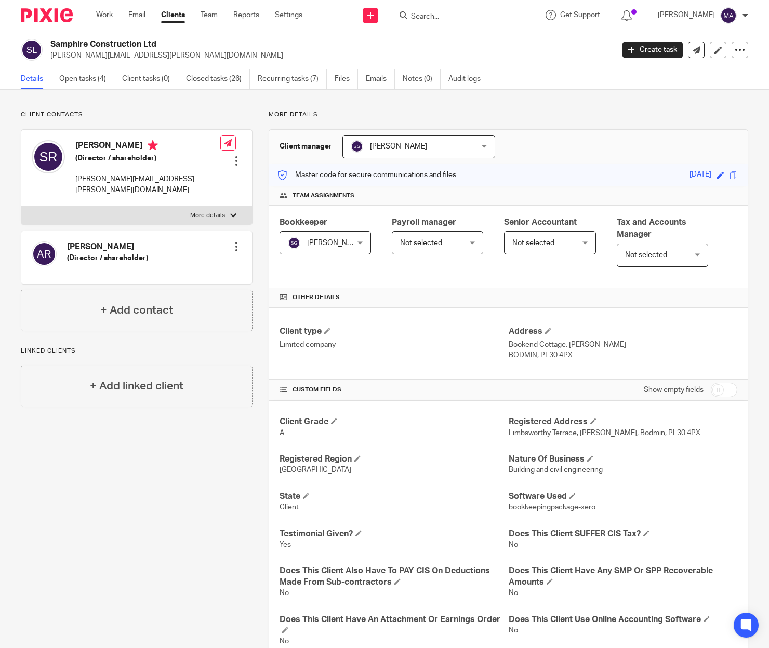
click at [233, 206] on label "More details" at bounding box center [136, 215] width 231 height 19
click at [21, 206] on input "More details" at bounding box center [21, 206] width 1 height 1
checkbox input "true"
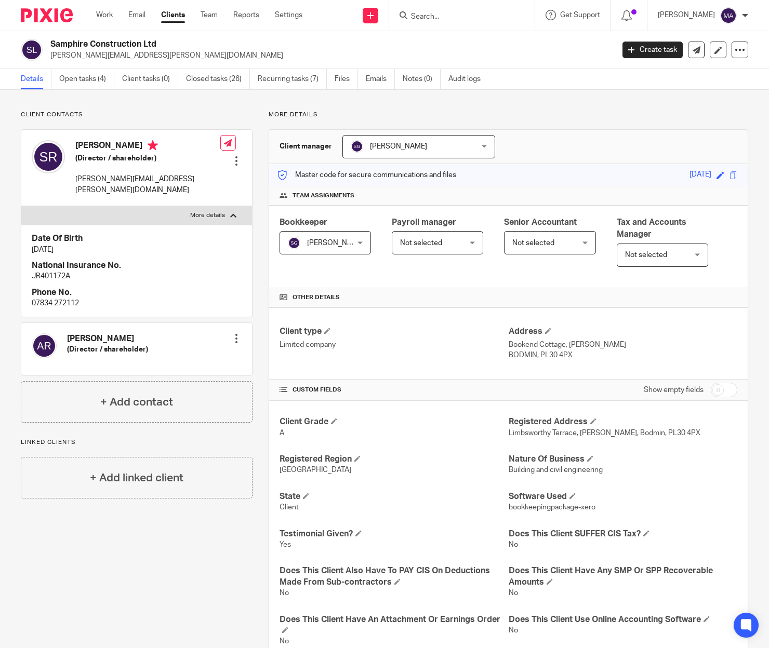
drag, startPoint x: 612, startPoint y: 105, endPoint x: 570, endPoint y: 74, distance: 52.3
drag, startPoint x: 464, startPoint y: 28, endPoint x: 464, endPoint y: 17, distance: 11.4
click at [464, 27] on div at bounding box center [461, 15] width 145 height 31
click at [464, 17] on input "Search" at bounding box center [456, 16] width 93 height 9
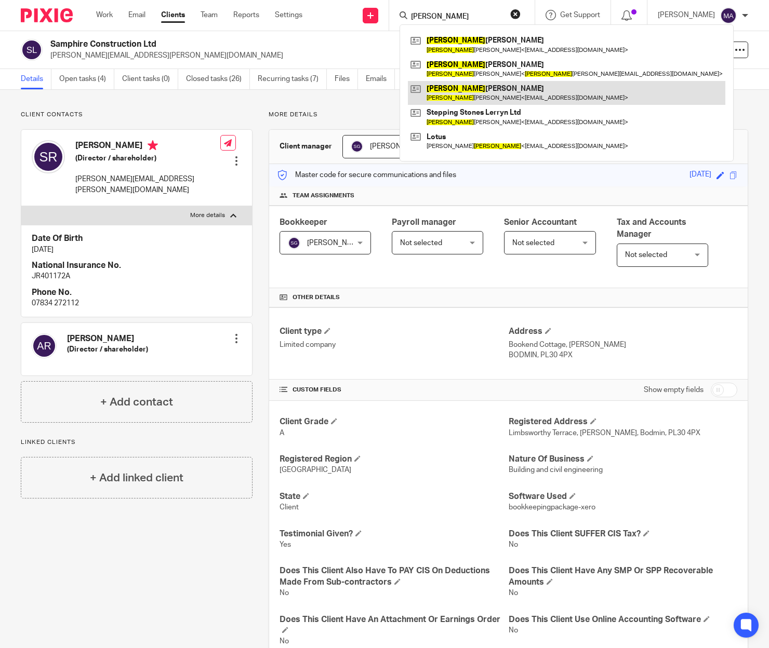
type input "sarah"
click at [519, 91] on link at bounding box center [566, 93] width 317 height 24
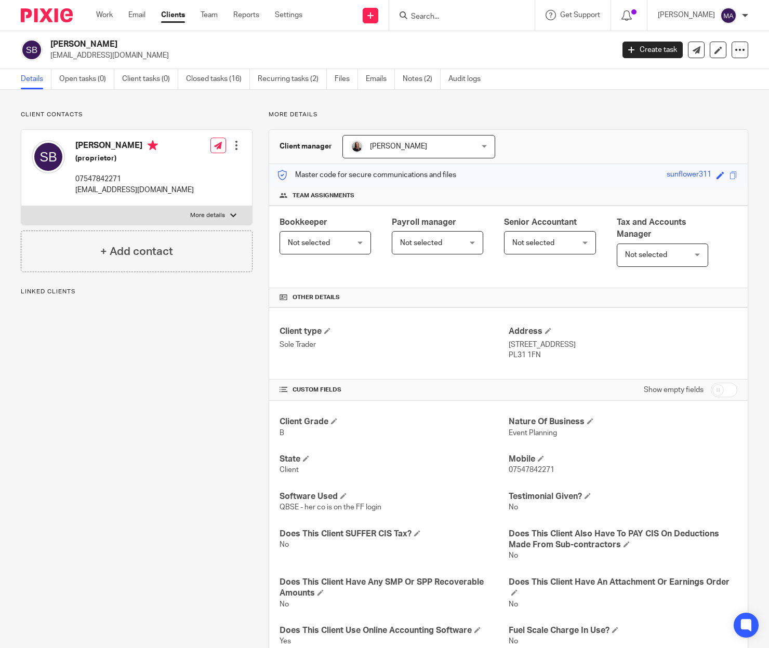
click at [232, 215] on div at bounding box center [233, 215] width 6 height 6
click at [21, 206] on input "More details" at bounding box center [21, 206] width 1 height 1
checkbox input "true"
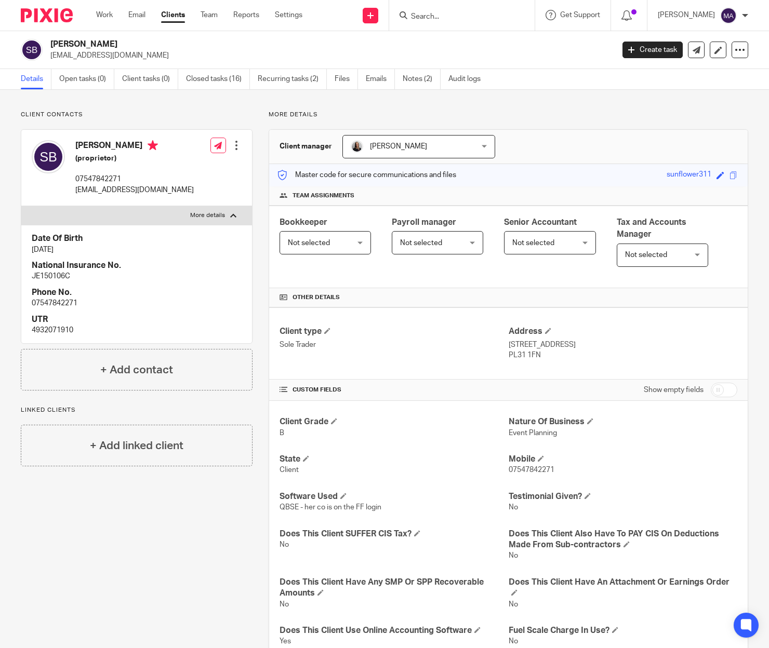
click at [473, 20] on input "Search" at bounding box center [456, 16] width 93 height 9
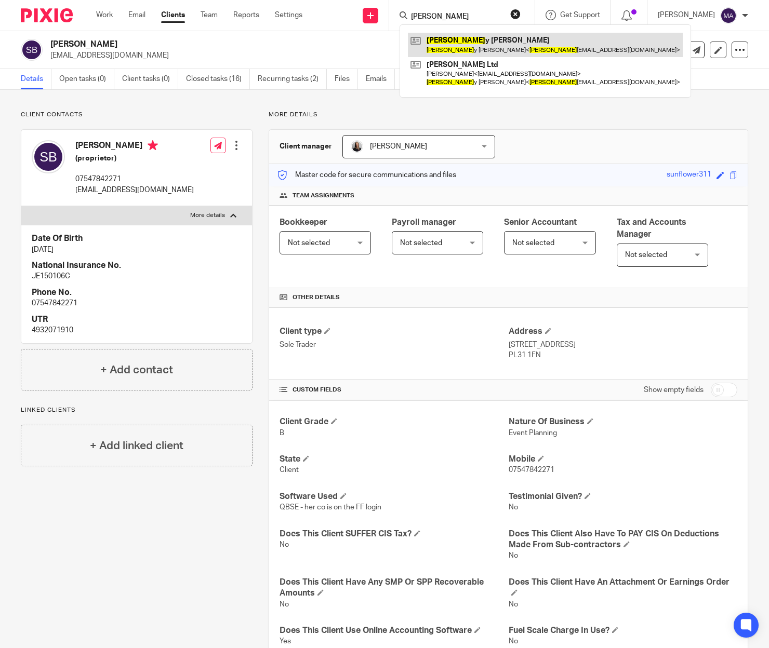
type input "[PERSON_NAME]"
click at [513, 39] on link at bounding box center [545, 45] width 275 height 24
